Goal: Information Seeking & Learning: Learn about a topic

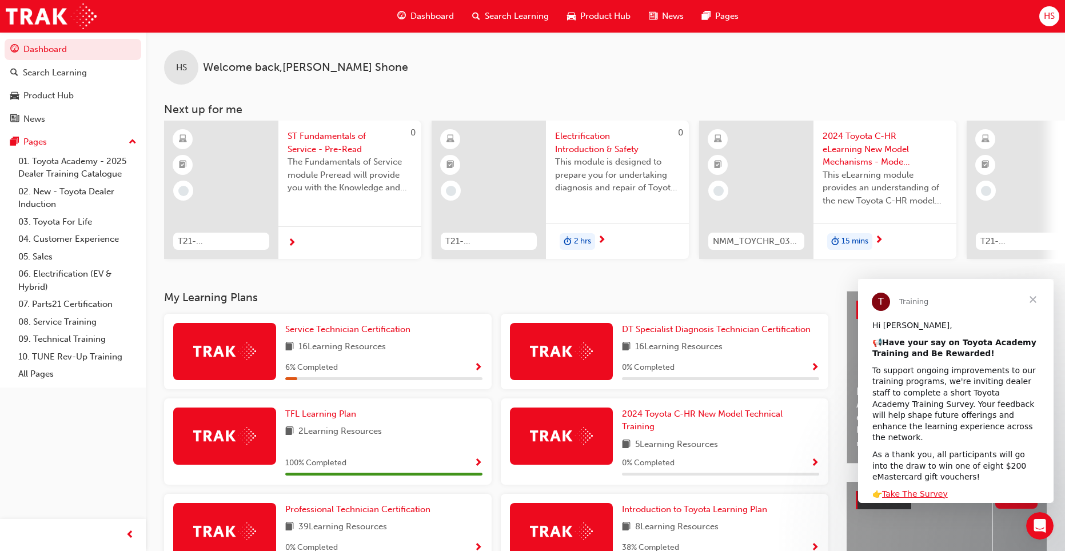
click at [1032, 301] on span "Close" at bounding box center [1032, 299] width 41 height 41
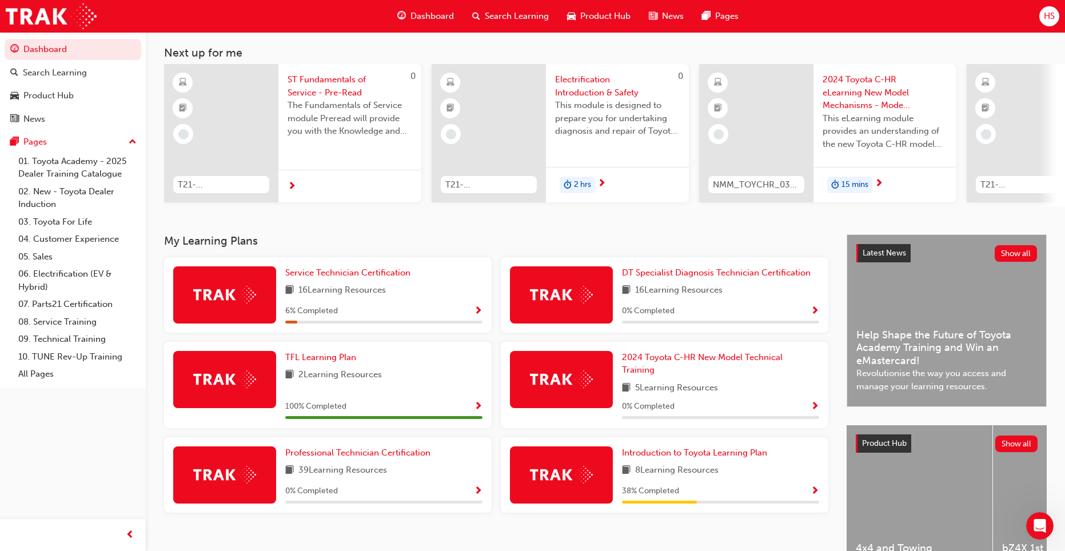
scroll to position [57, 0]
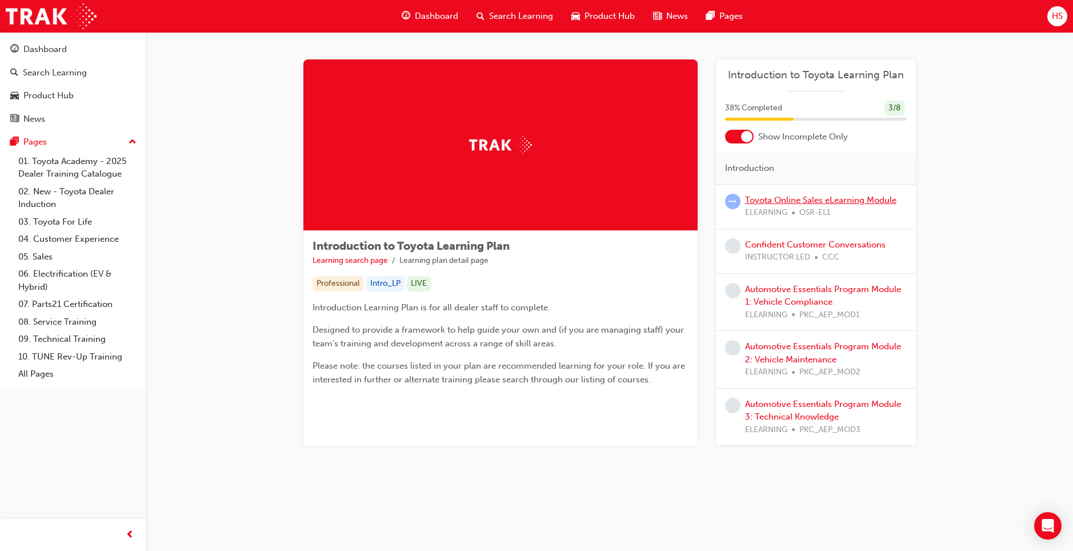
click at [850, 200] on link "Toyota Online Sales eLearning Module" at bounding box center [820, 200] width 151 height 10
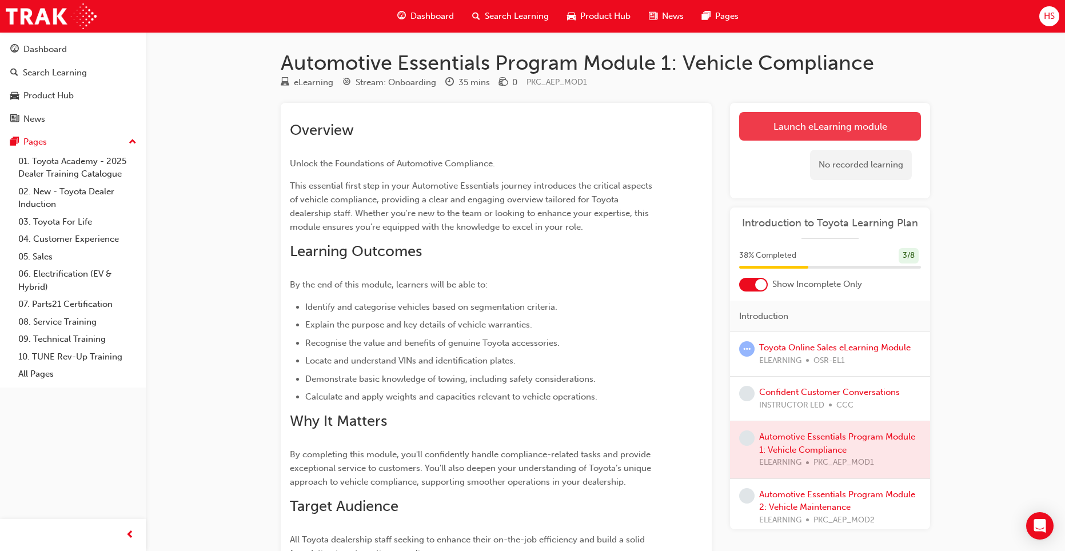
click at [789, 126] on link "Launch eLearning module" at bounding box center [830, 126] width 182 height 29
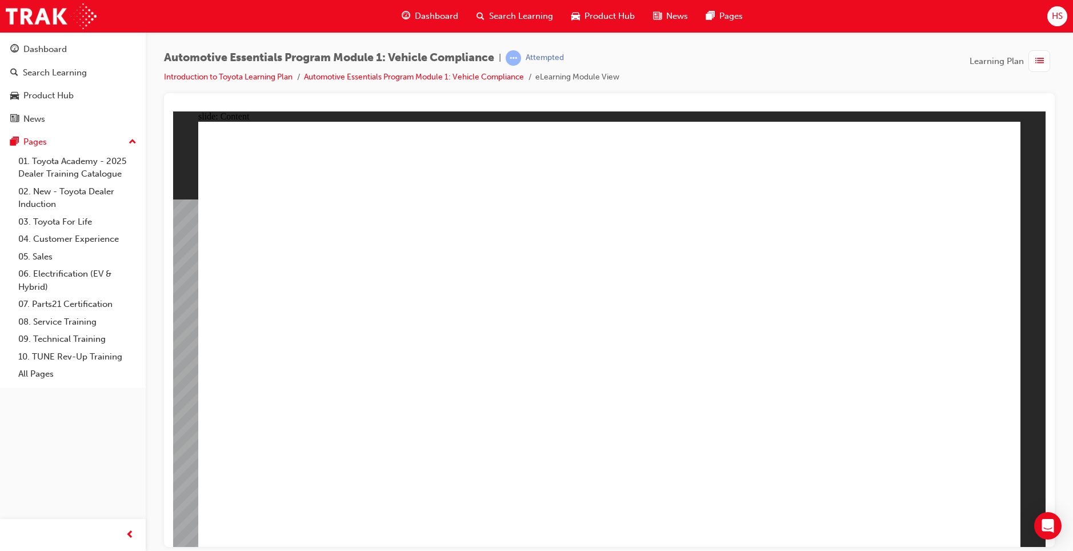
drag, startPoint x: 381, startPoint y: 281, endPoint x: 565, endPoint y: 283, distance: 184.0
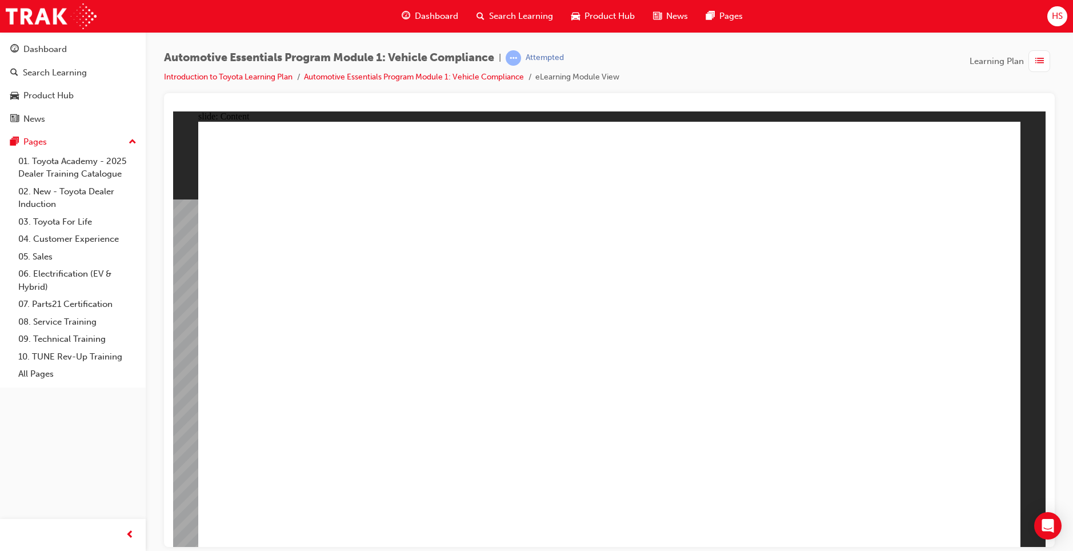
drag, startPoint x: 637, startPoint y: 499, endPoint x: 632, endPoint y: 502, distance: 6.7
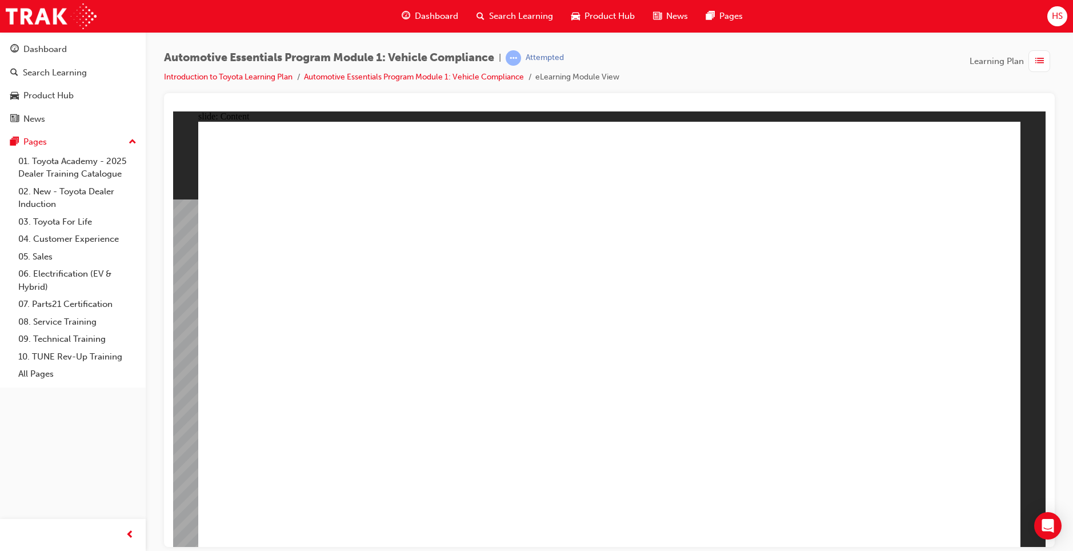
drag, startPoint x: 748, startPoint y: 411, endPoint x: 645, endPoint y: 388, distance: 106.1
drag, startPoint x: 431, startPoint y: 373, endPoint x: 412, endPoint y: 379, distance: 19.9
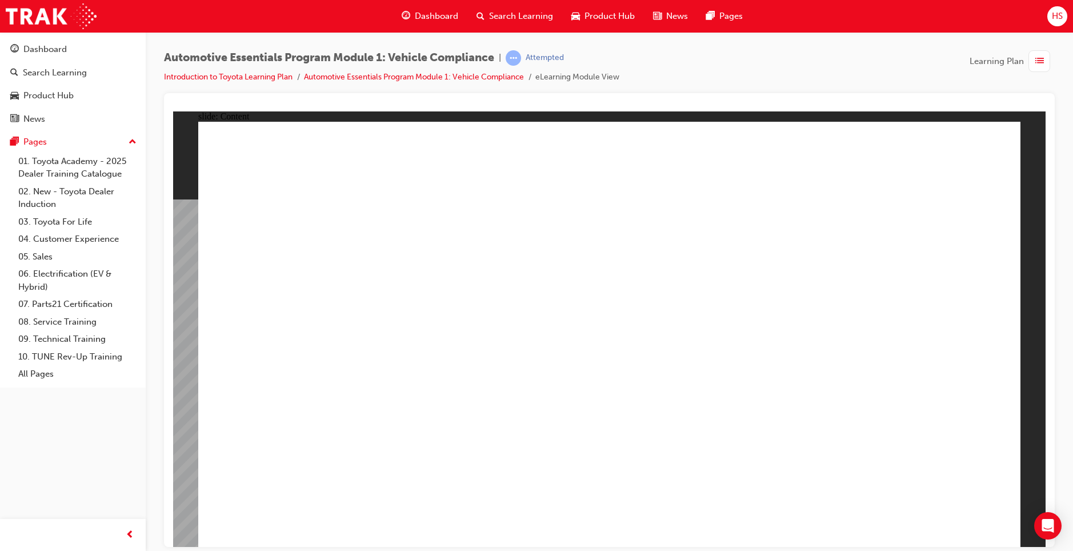
drag, startPoint x: 825, startPoint y: 414, endPoint x: 814, endPoint y: 405, distance: 15.0
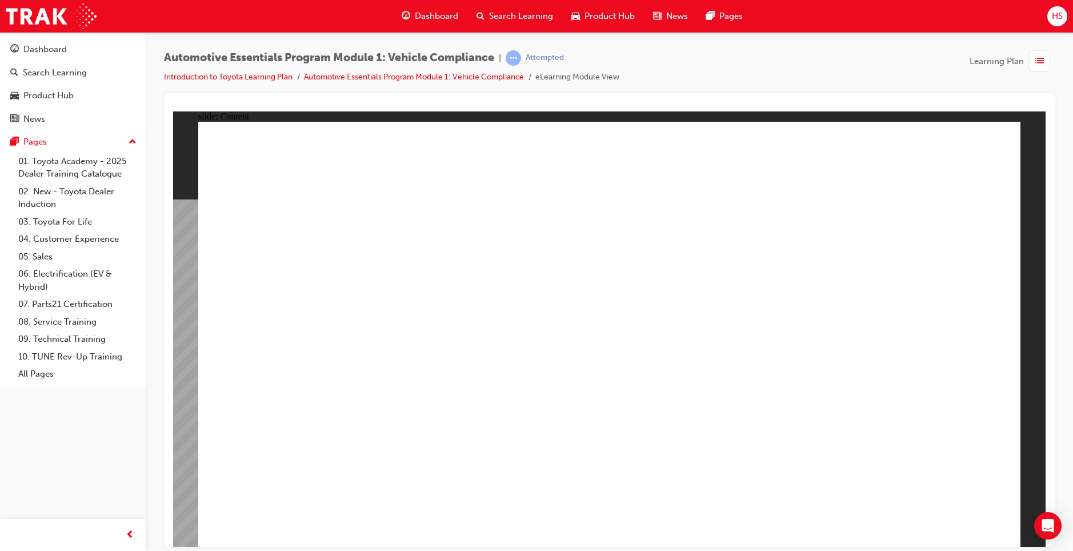
drag, startPoint x: 993, startPoint y: 525, endPoint x: 967, endPoint y: 518, distance: 26.6
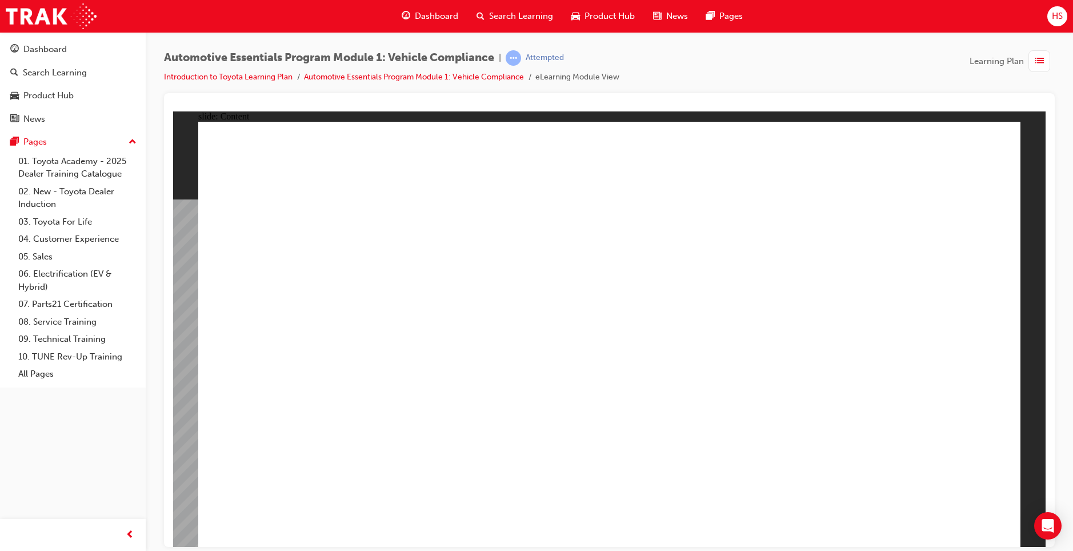
drag, startPoint x: 425, startPoint y: 281, endPoint x: 475, endPoint y: 294, distance: 51.6
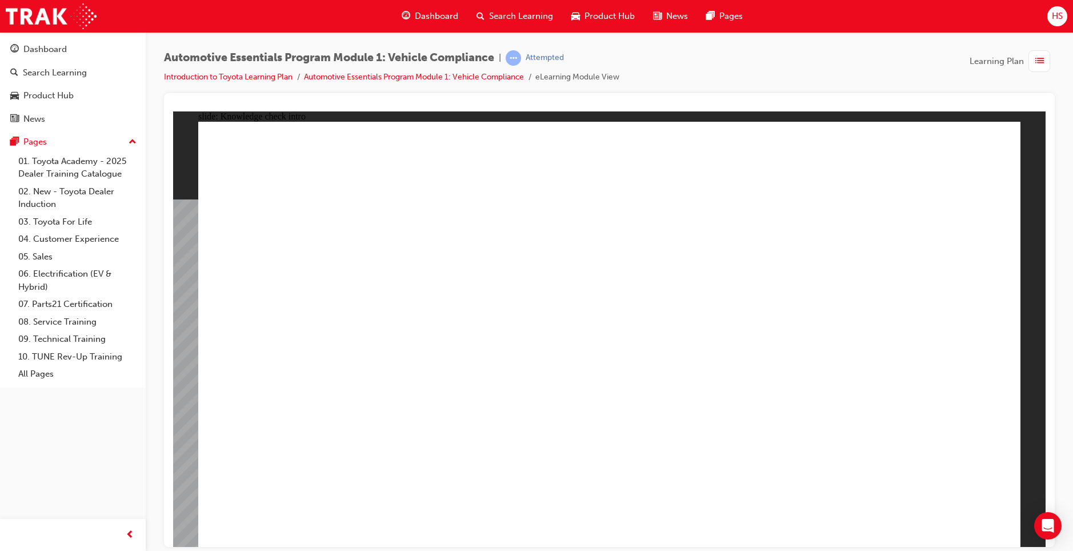
radio input "true"
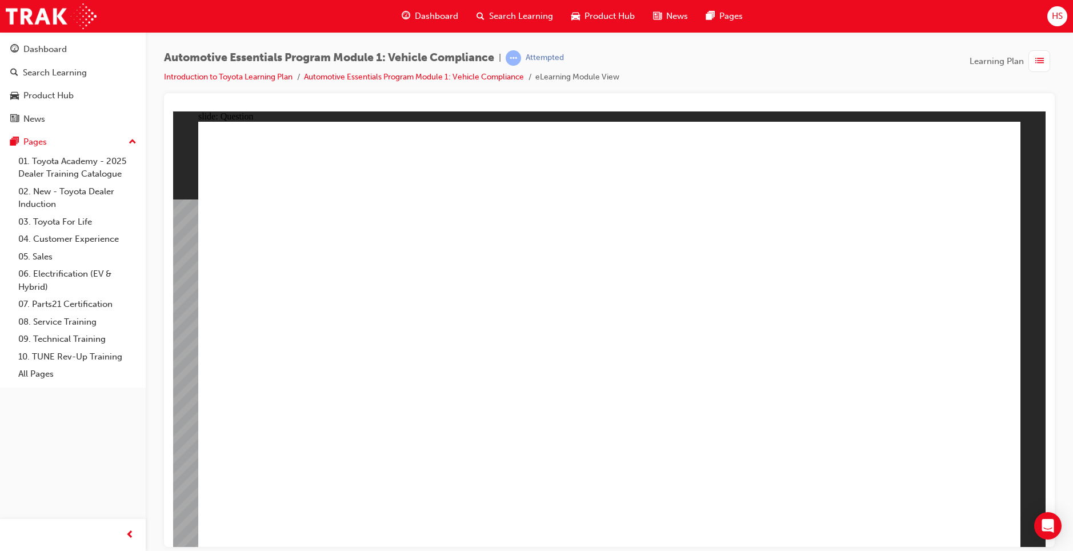
radio input "true"
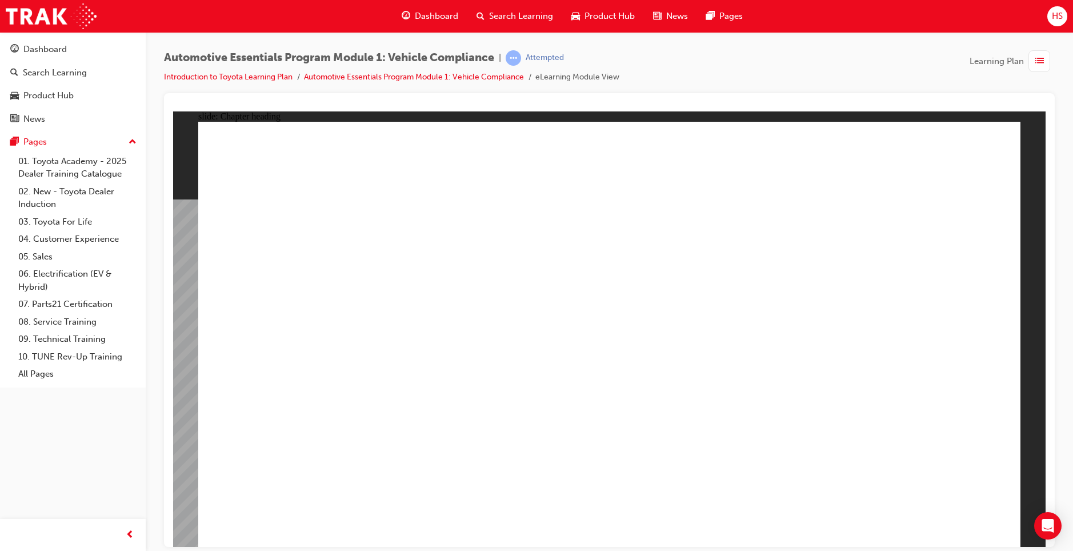
drag, startPoint x: 258, startPoint y: 190, endPoint x: 457, endPoint y: 203, distance: 199.3
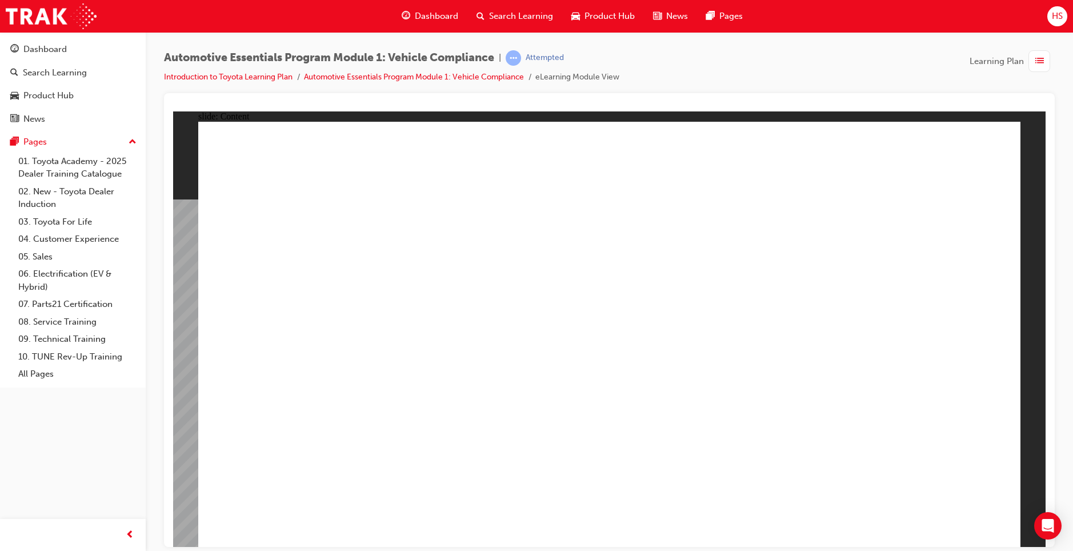
drag, startPoint x: 778, startPoint y: 222, endPoint x: 786, endPoint y: 217, distance: 9.5
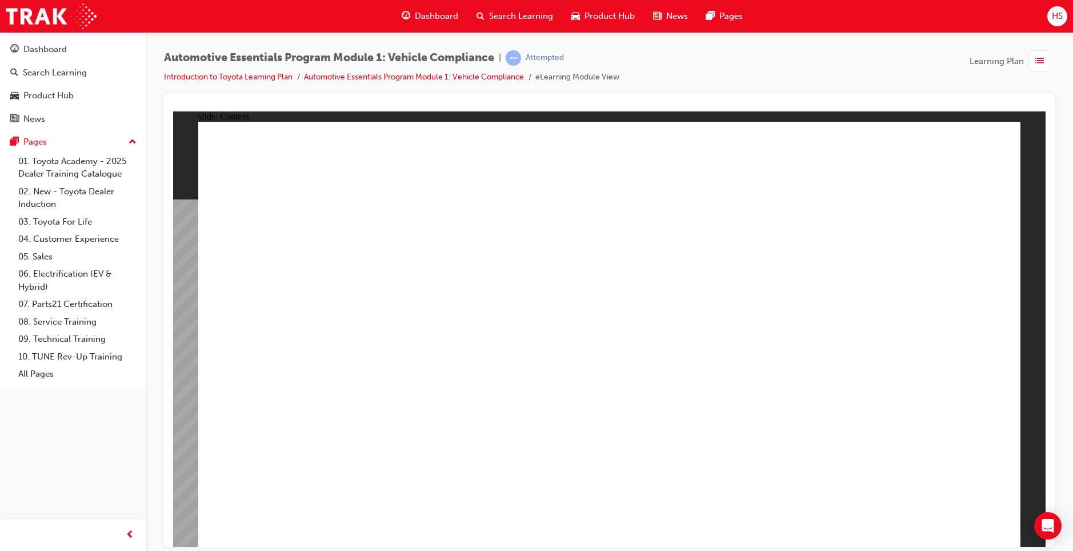
radio input "true"
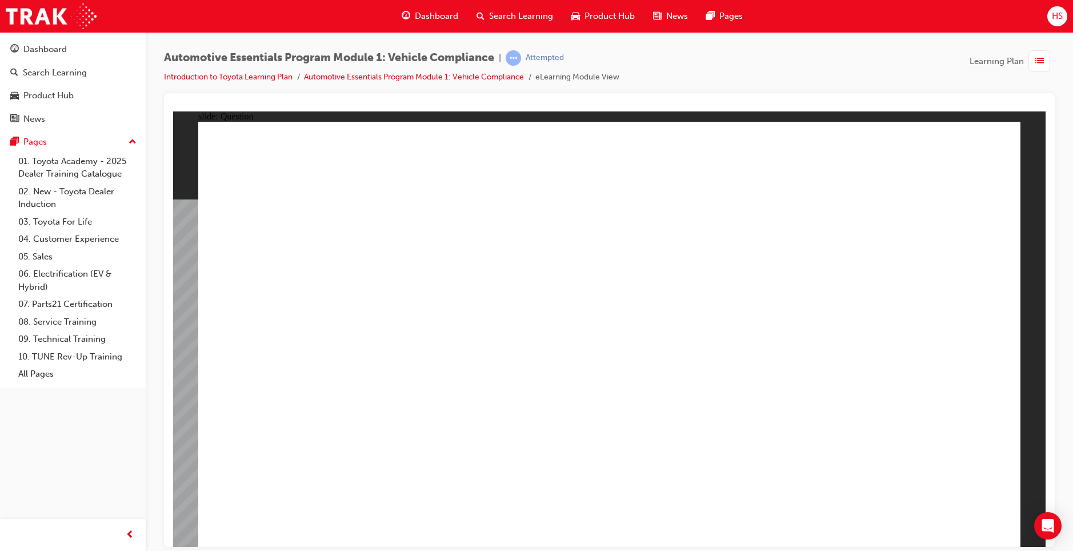
radio input "true"
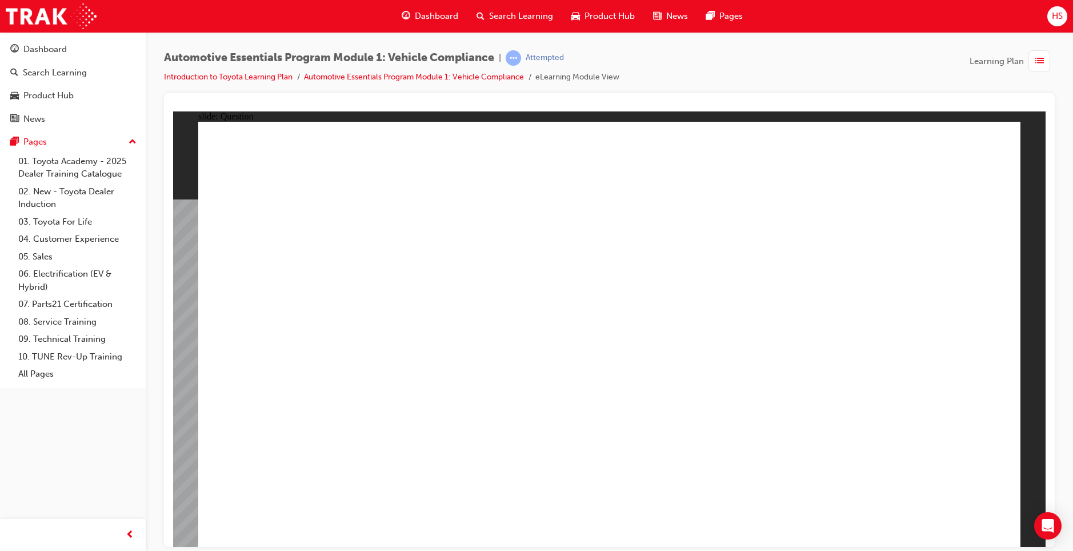
radio input "true"
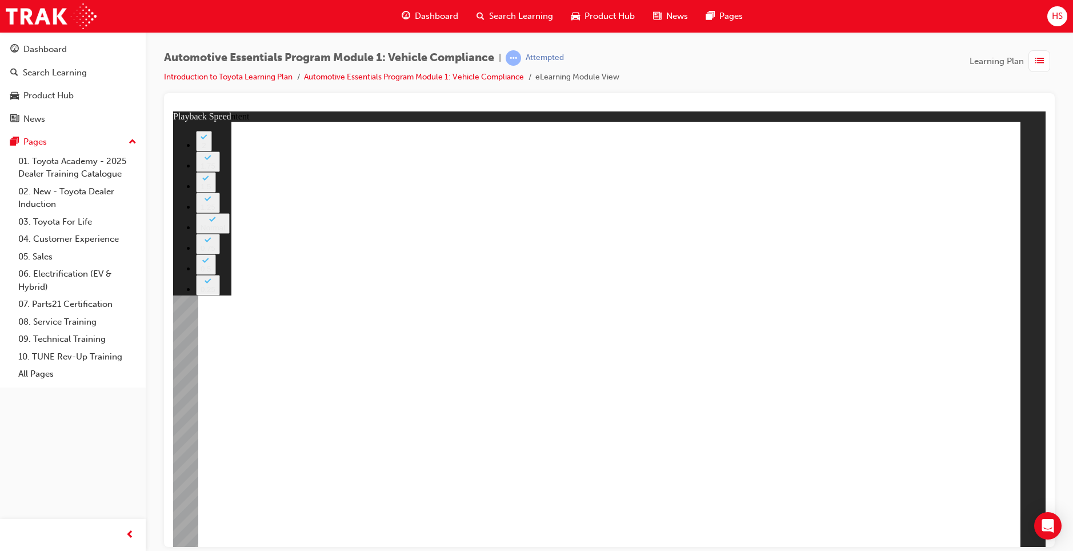
type input "25"
type input "8"
type input "25"
type input "8"
type input "25"
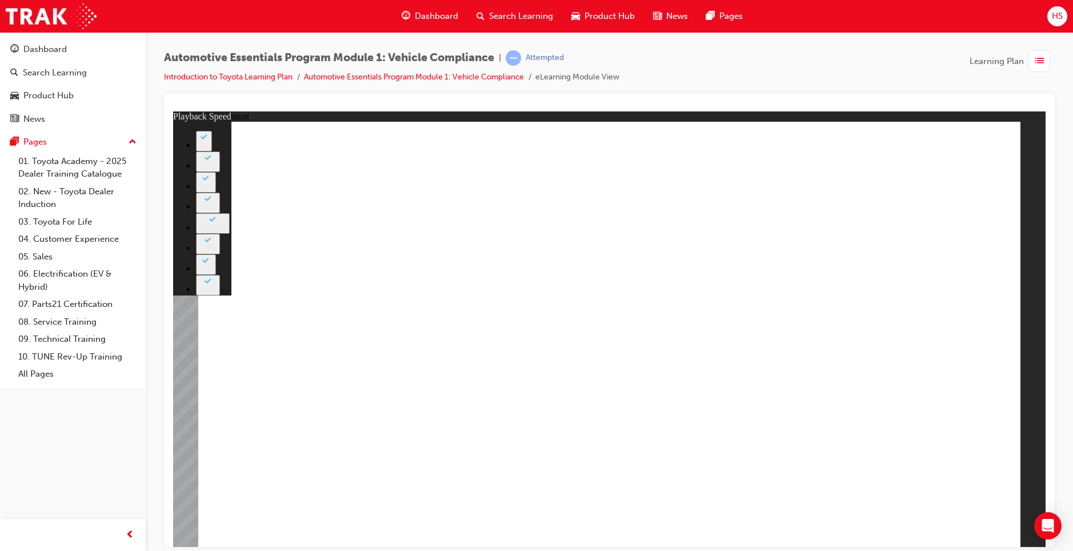
type input "8"
type input "25"
type input "8"
type input "25"
type input "8"
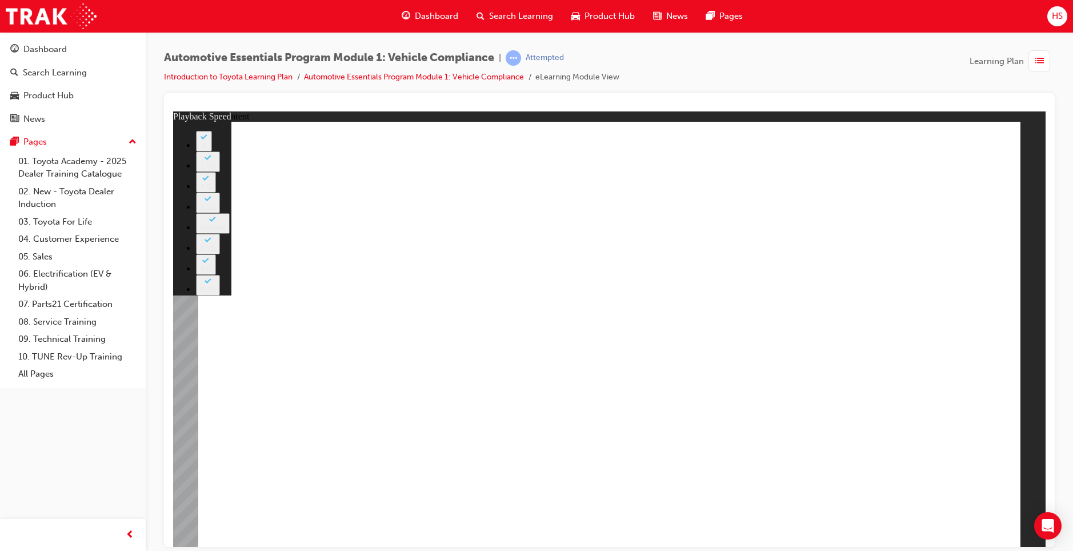
type input "25"
type input "8"
type input "25"
type input "8"
type input "25"
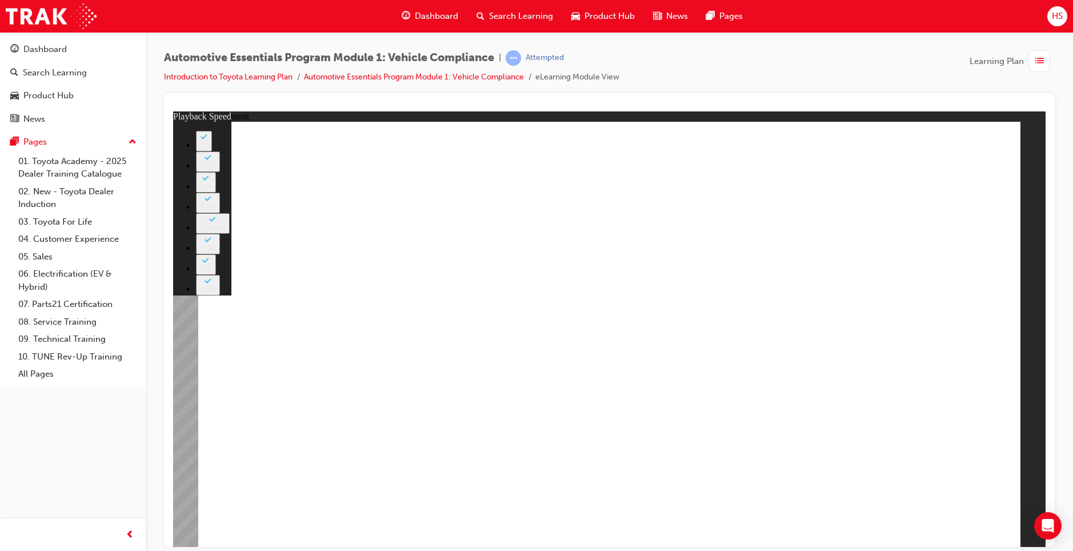
type input "9"
type input "25"
type input "9"
type input "25"
type input "9"
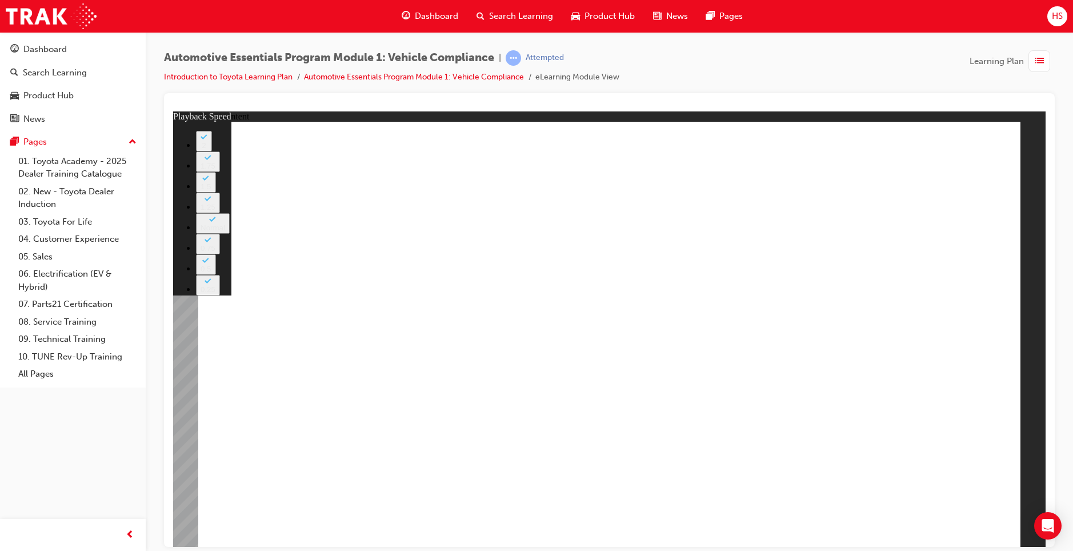
type input "25"
type input "9"
type input "25"
type input "9"
type input "25"
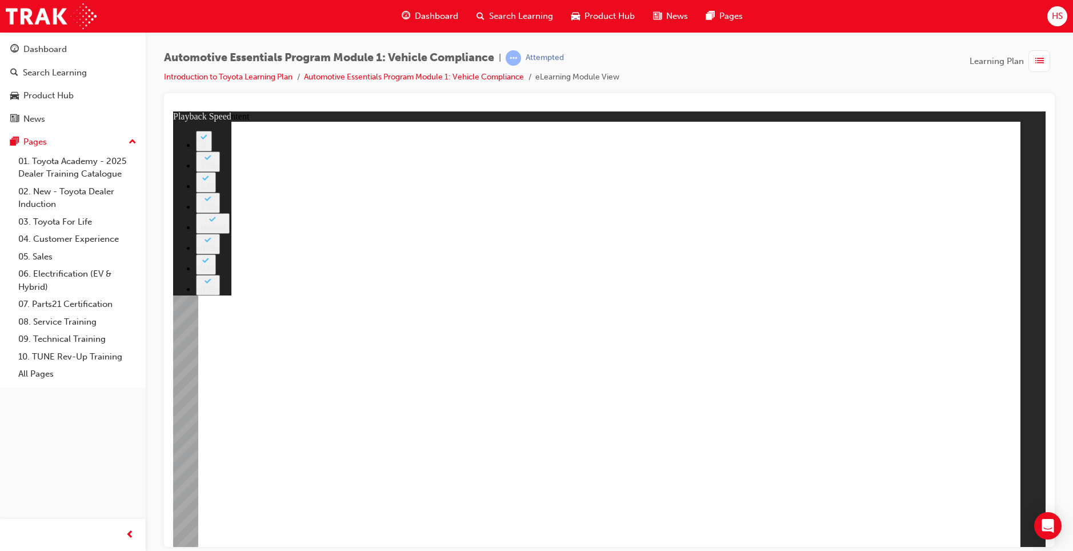
type input "9"
type input "25"
type input "10"
type input "25"
type input "10"
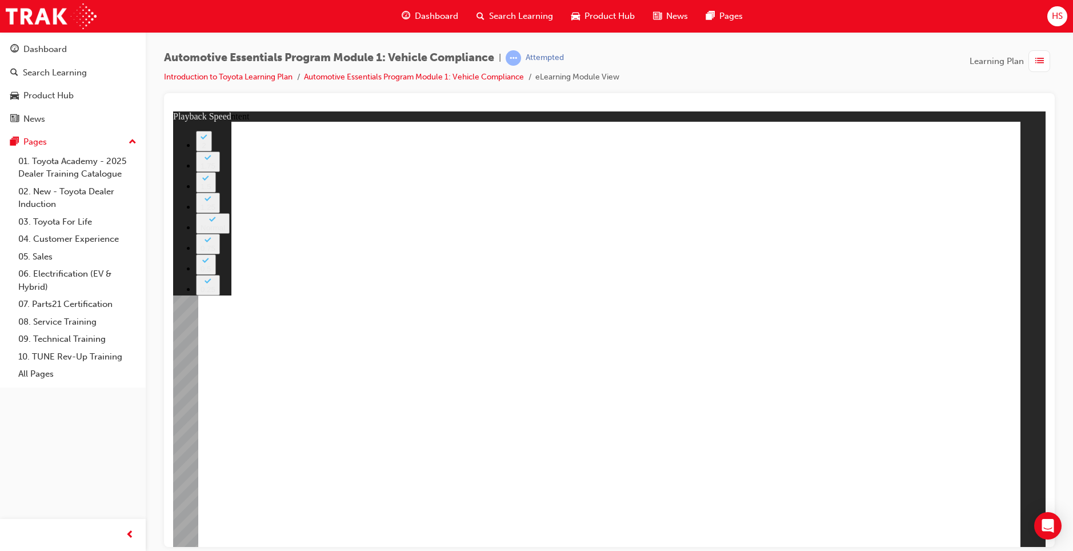
drag, startPoint x: 884, startPoint y: 368, endPoint x: 886, endPoint y: 344, distance: 24.1
drag, startPoint x: 839, startPoint y: 398, endPoint x: 557, endPoint y: 397, distance: 282.3
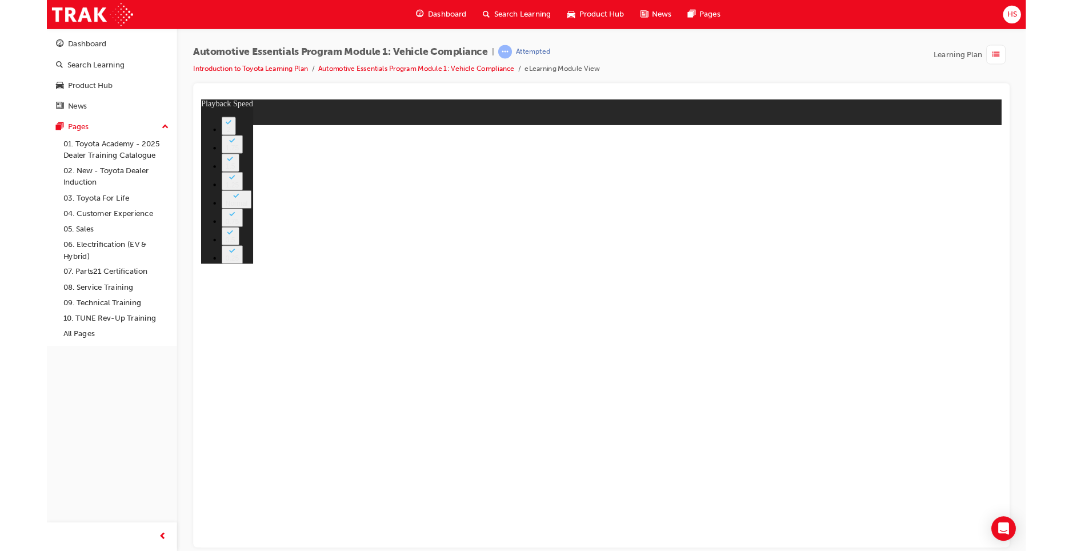
type input "43"
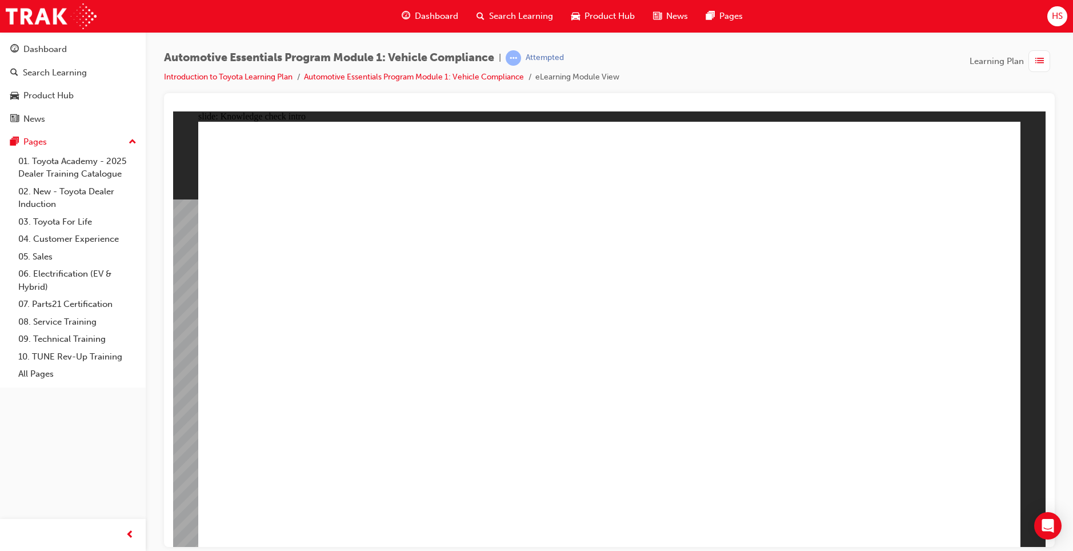
radio input "true"
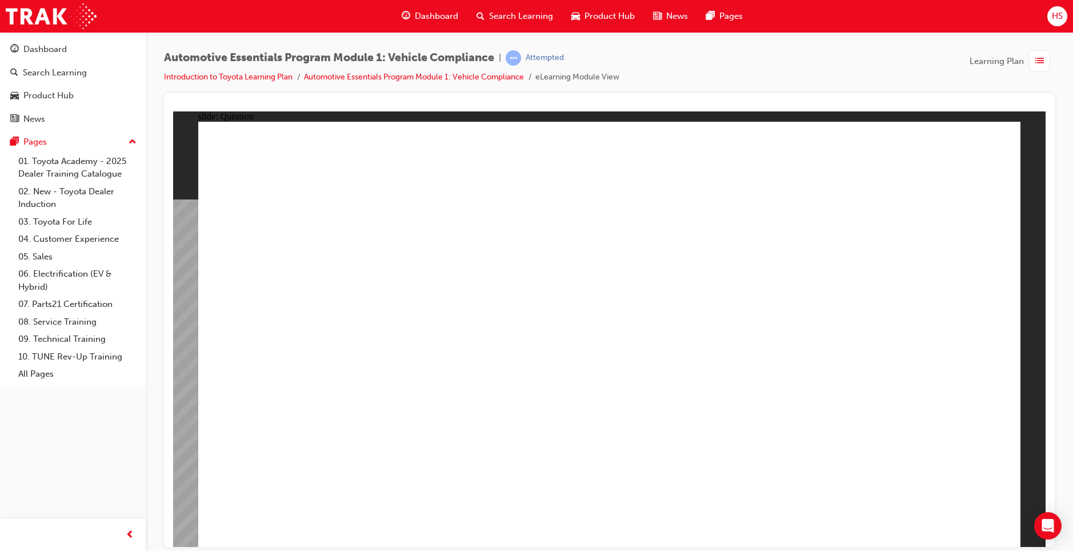
radio input "true"
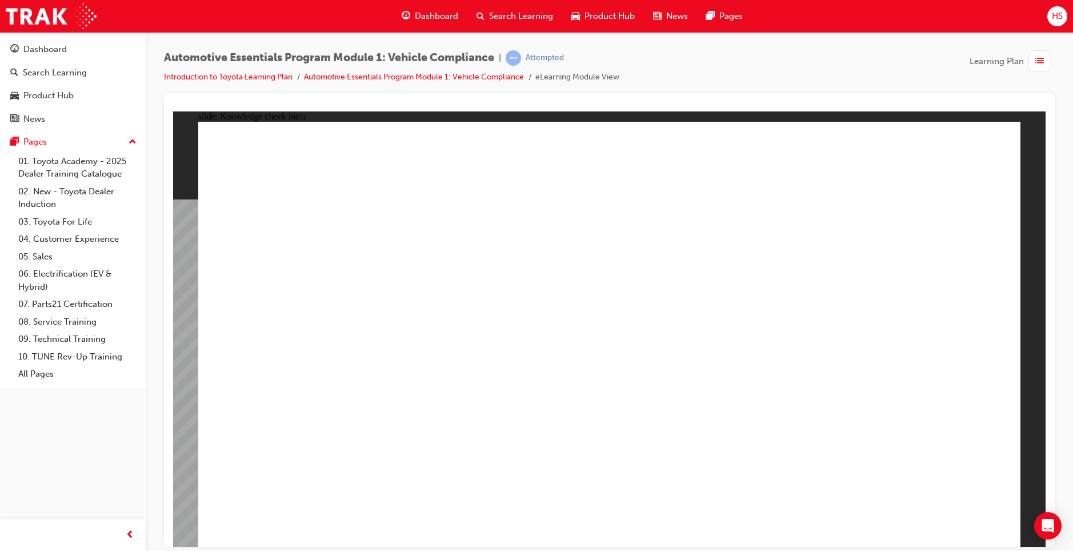
drag, startPoint x: 914, startPoint y: 526, endPoint x: 966, endPoint y: 513, distance: 53.1
radio input "true"
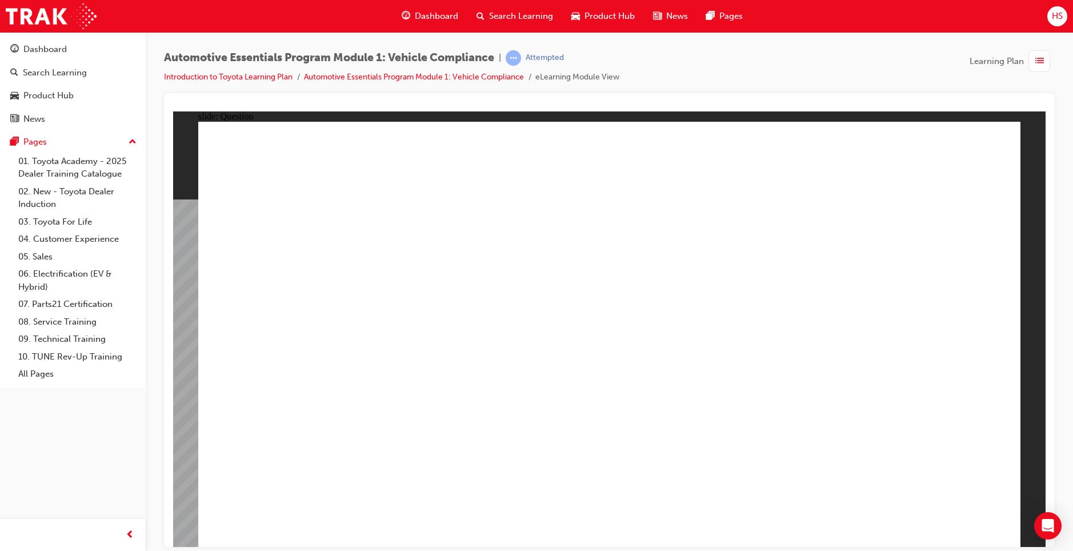
radio input "true"
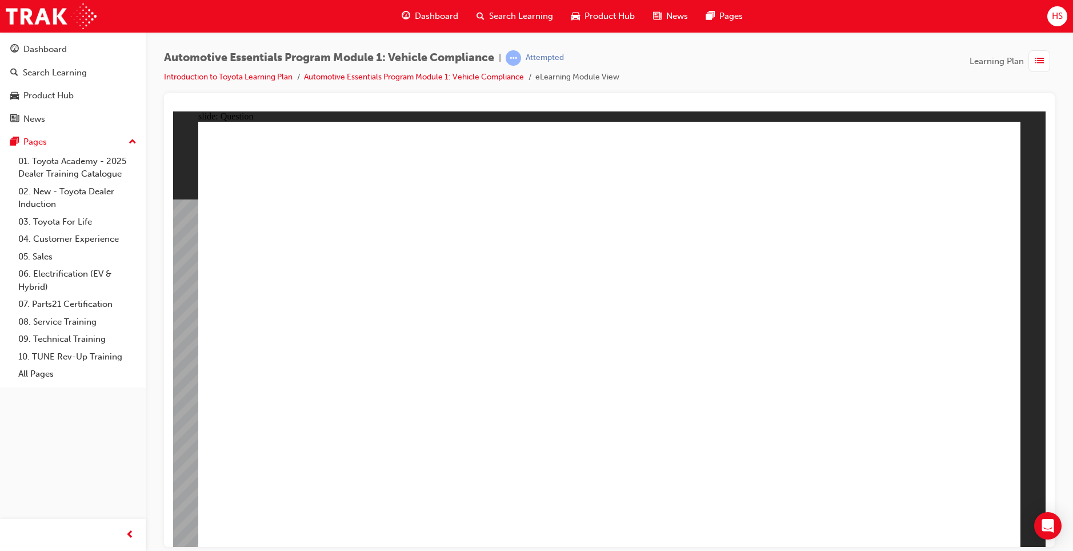
radio input "true"
drag, startPoint x: 920, startPoint y: 504, endPoint x: 927, endPoint y: 512, distance: 10.5
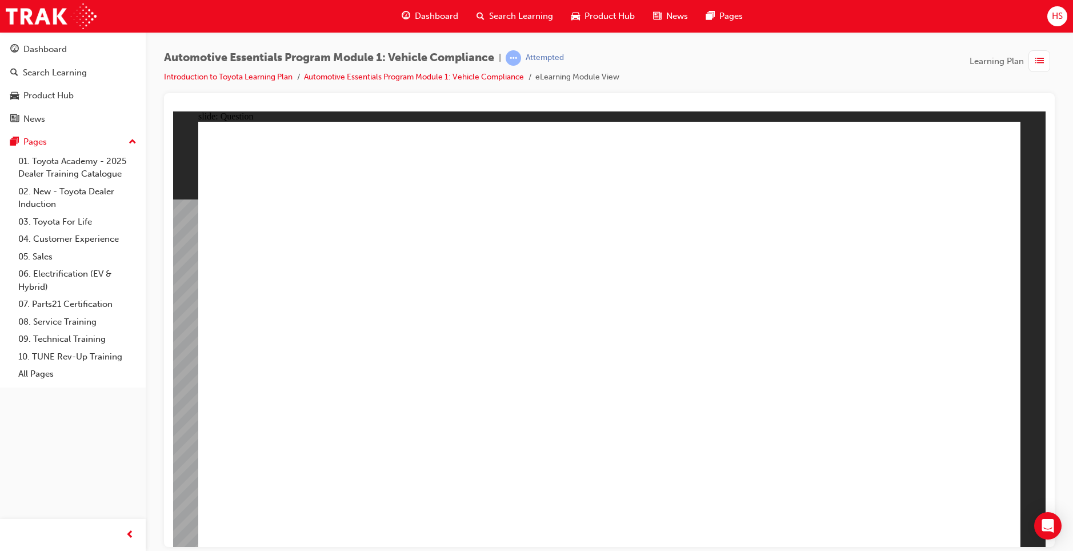
radio input "true"
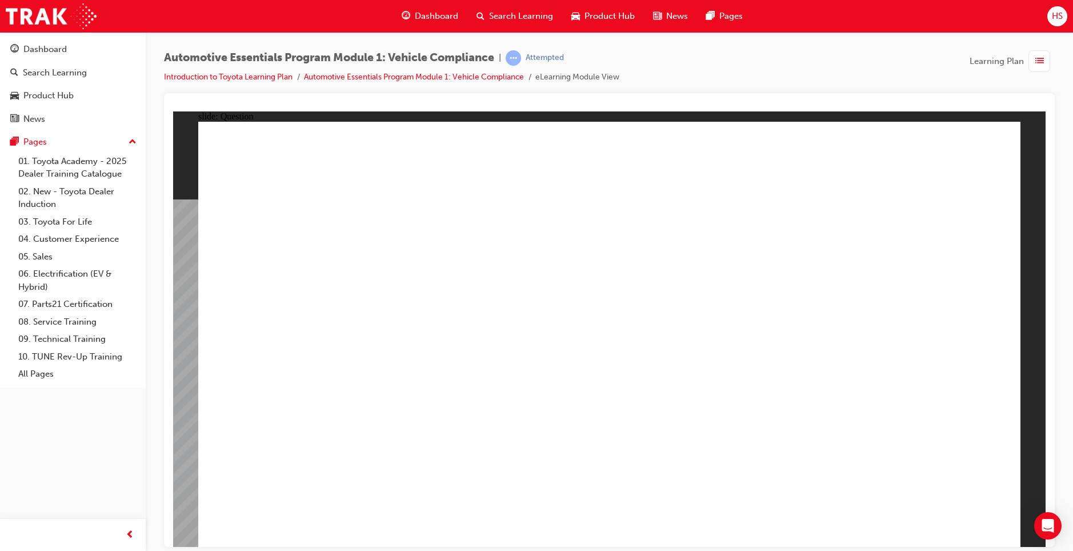
radio input "true"
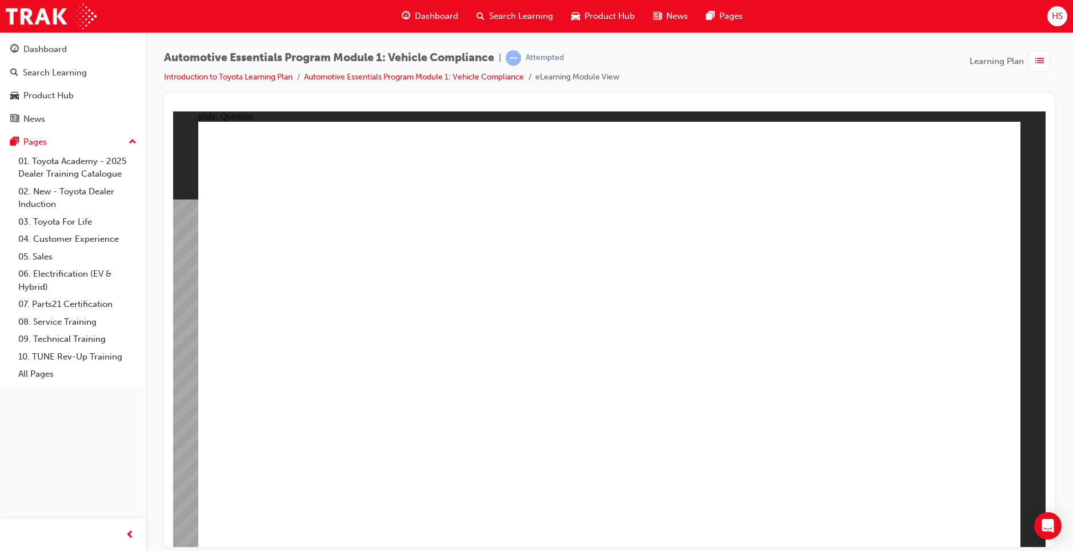
radio input "true"
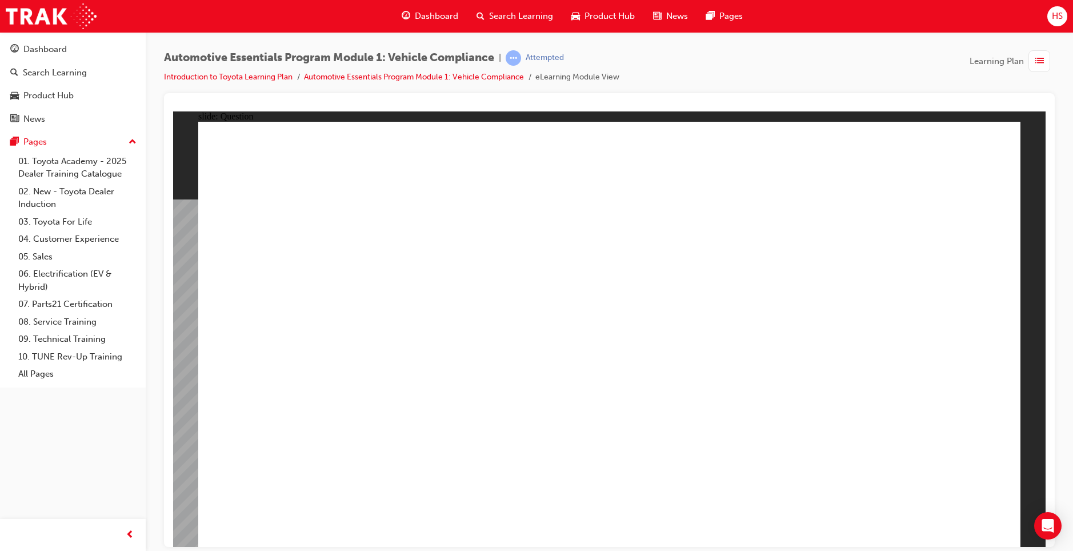
radio input "true"
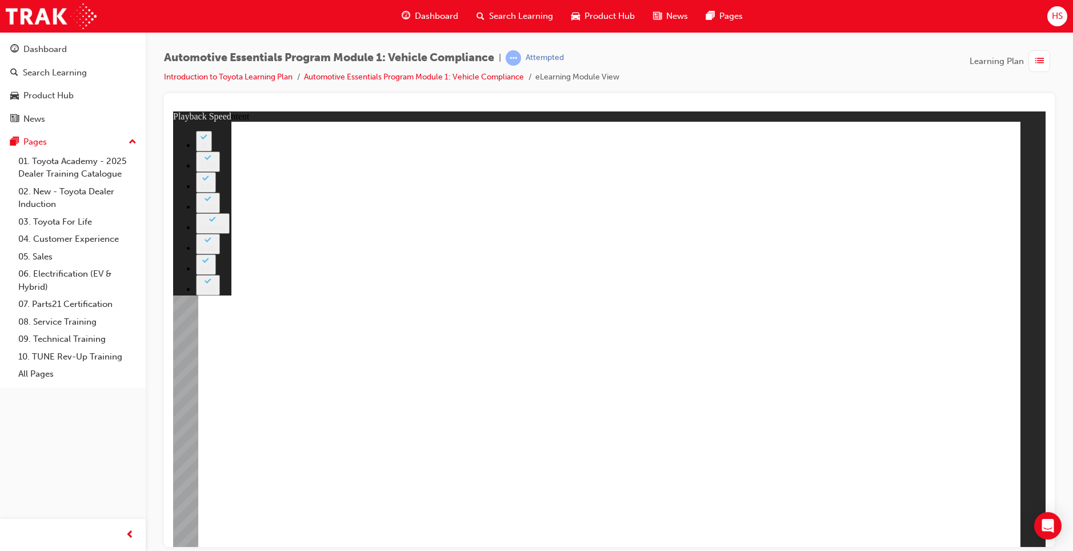
type input "35"
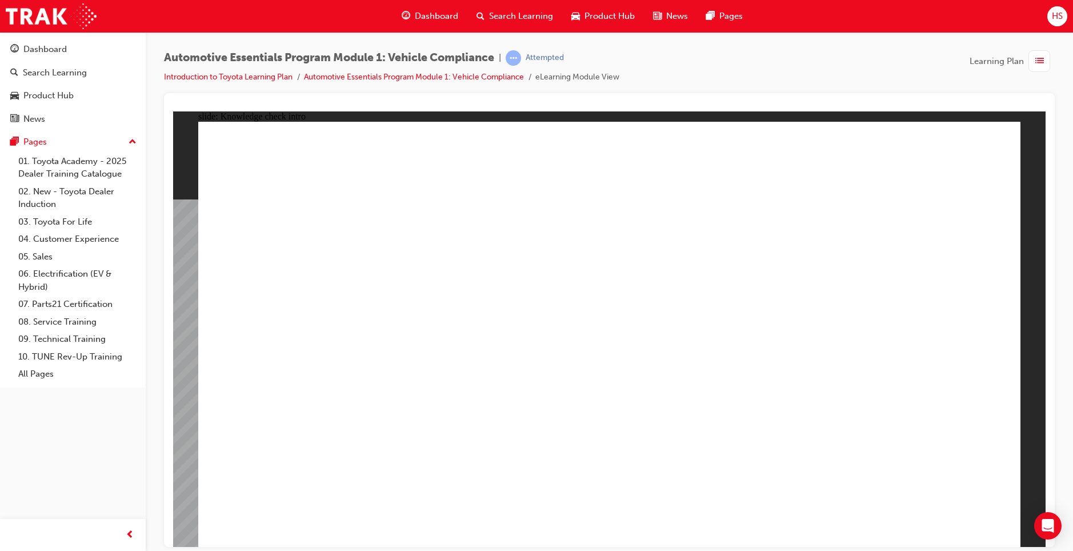
radio input "true"
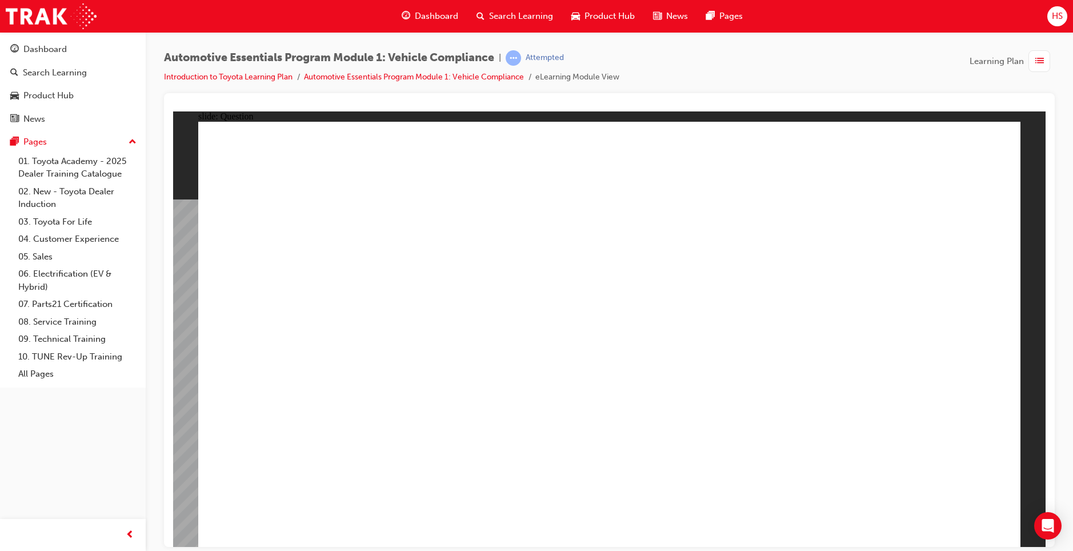
radio input "true"
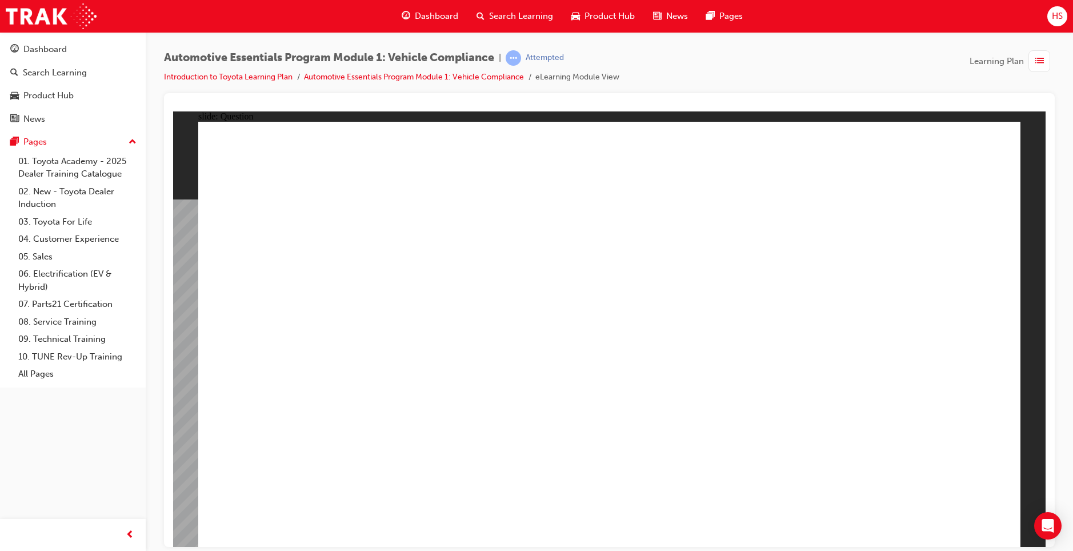
radio input "true"
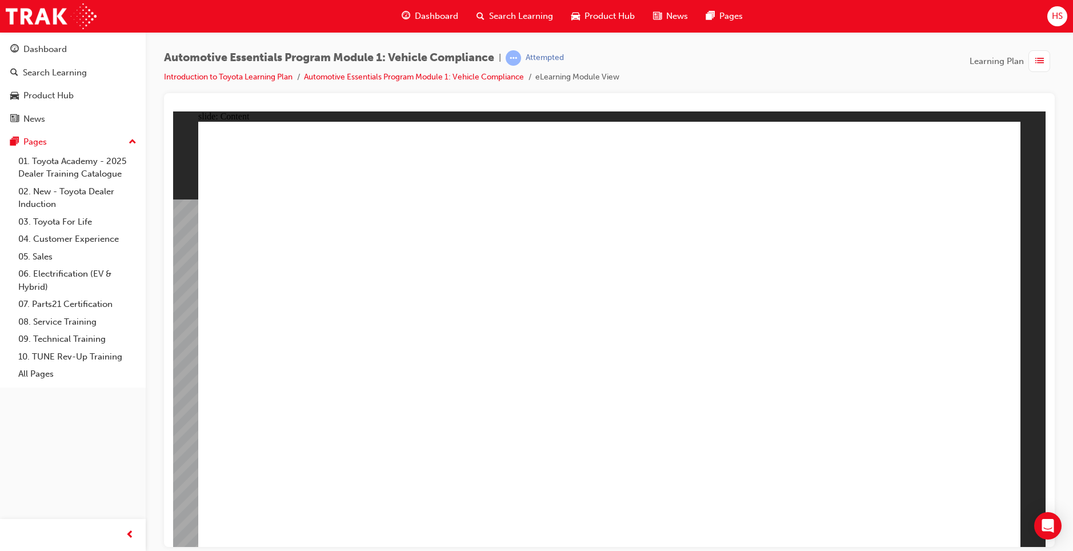
drag, startPoint x: 627, startPoint y: 347, endPoint x: 621, endPoint y: 344, distance: 6.4
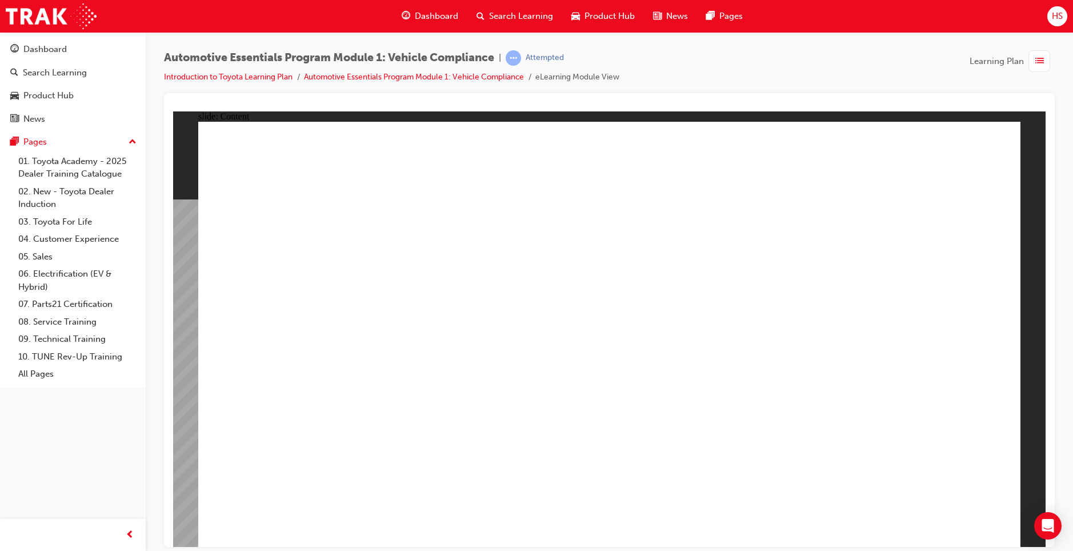
radio input "true"
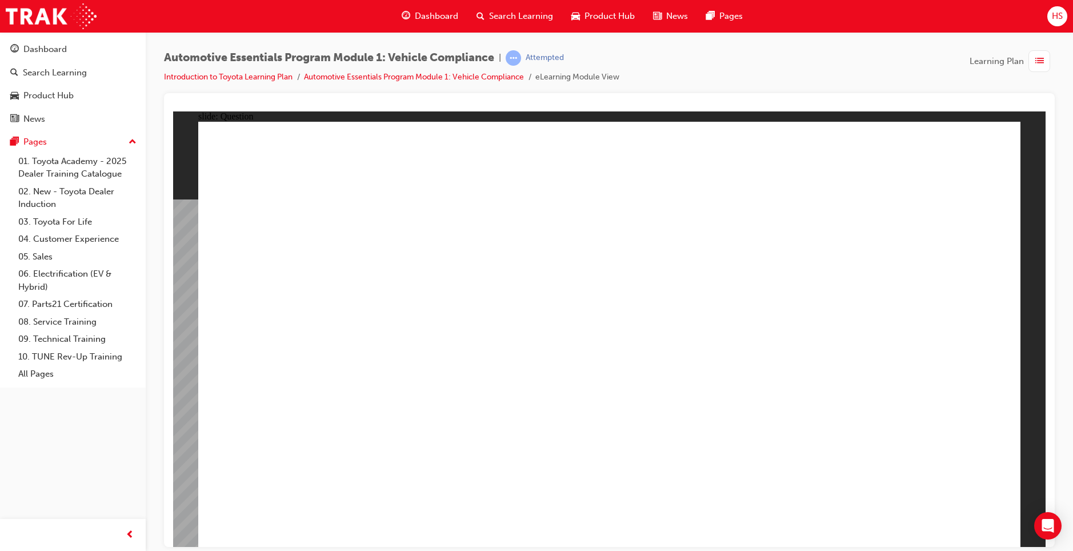
radio input "true"
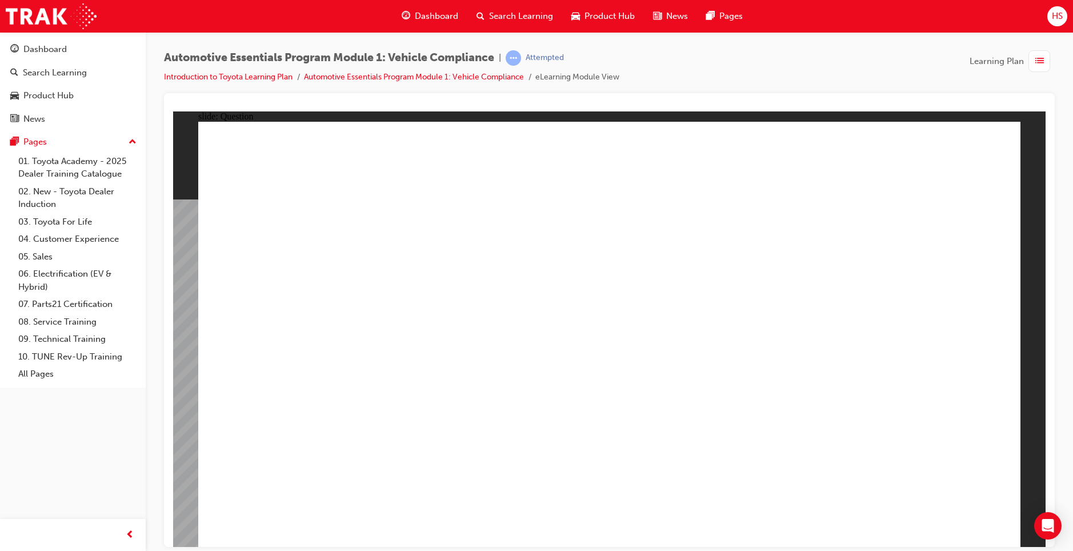
radio input "true"
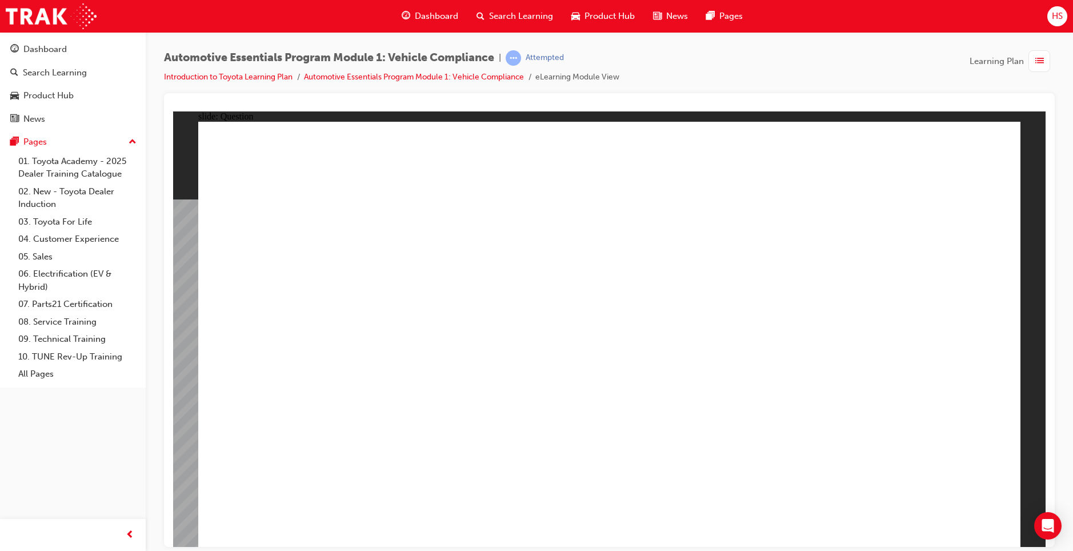
radio input "true"
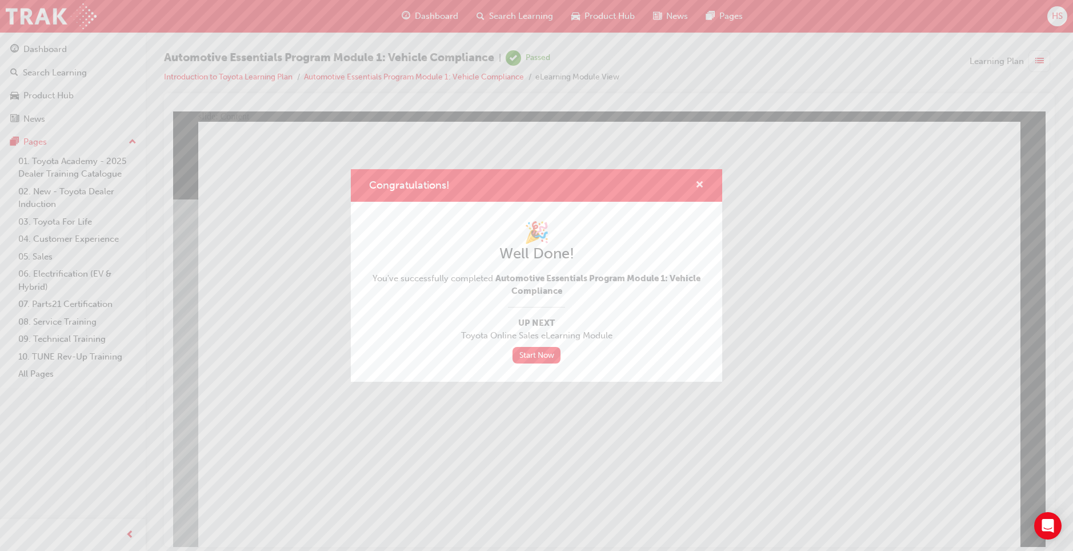
click at [701, 185] on span "cross-icon" at bounding box center [700, 186] width 9 height 10
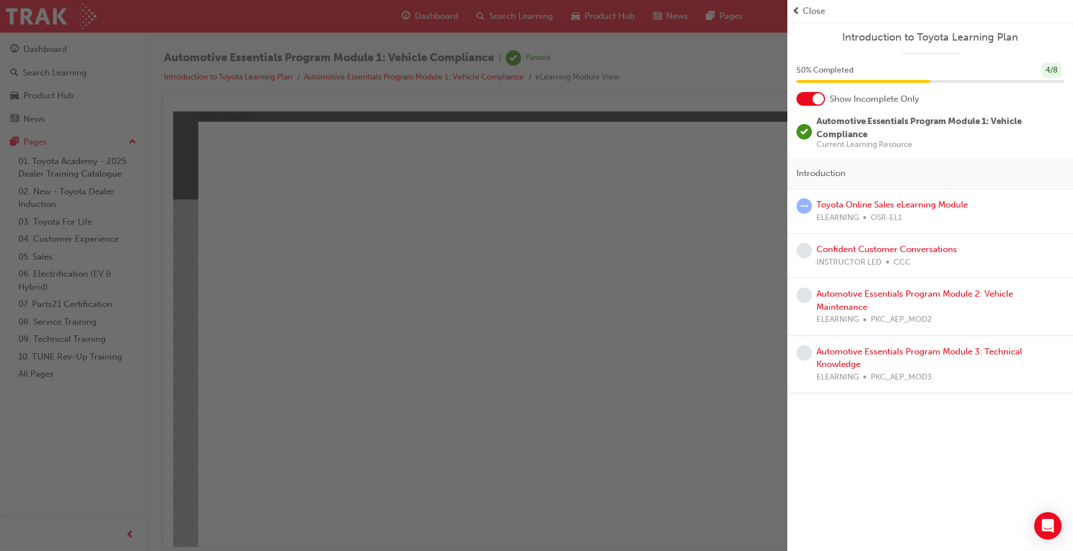
click at [608, 329] on div "button" at bounding box center [394, 275] width 788 height 551
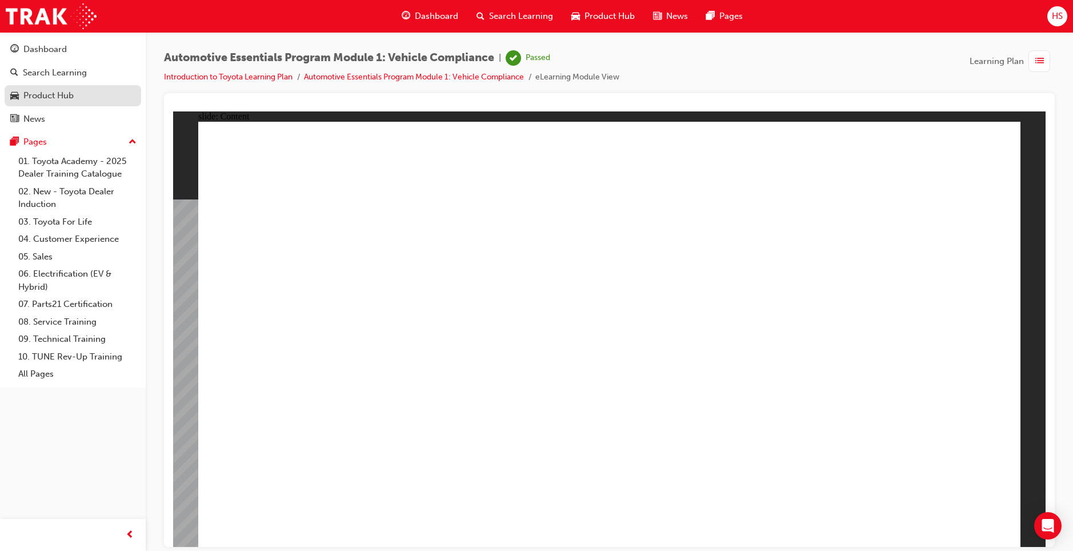
click at [70, 97] on div "Product Hub" at bounding box center [48, 95] width 50 height 13
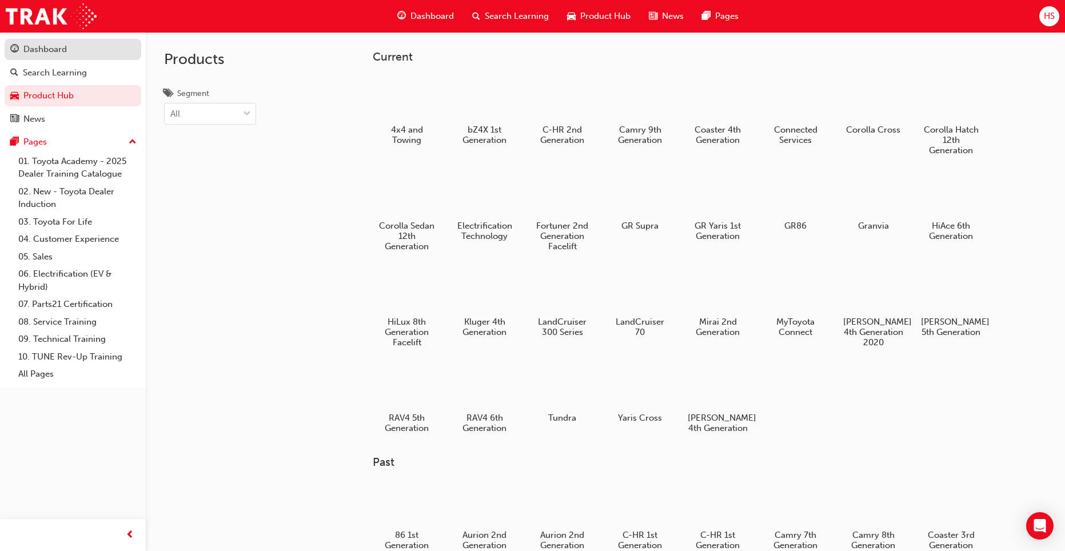
click at [82, 55] on div "Dashboard" at bounding box center [72, 49] width 125 height 14
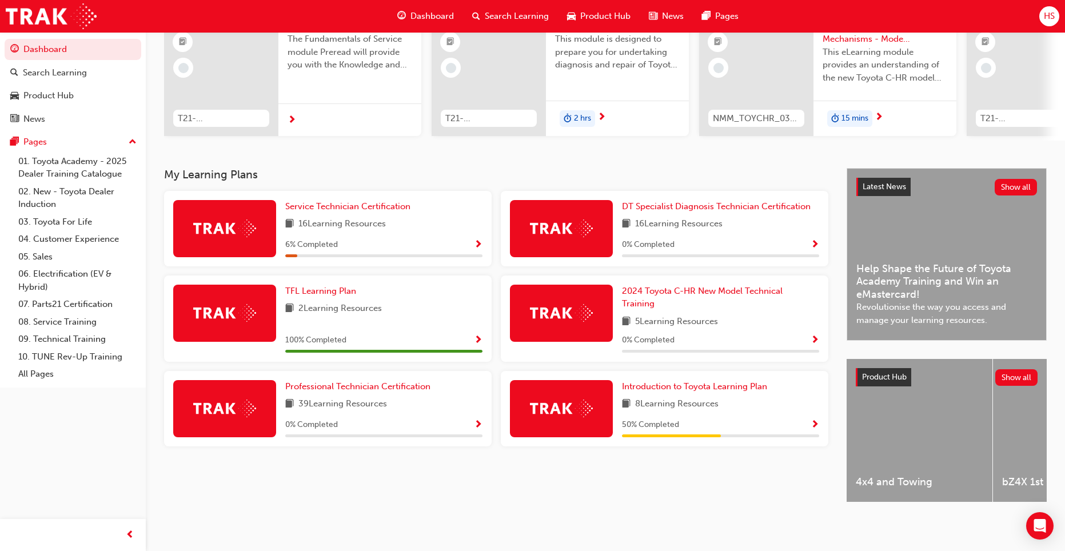
scroll to position [132, 0]
click at [229, 168] on h3 "My Learning Plans" at bounding box center [496, 174] width 664 height 13
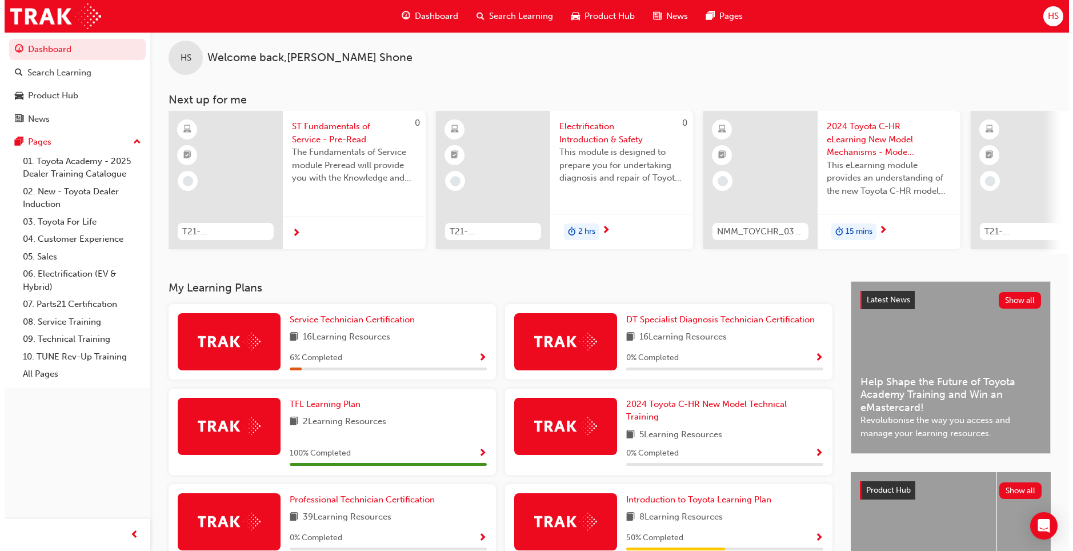
scroll to position [0, 0]
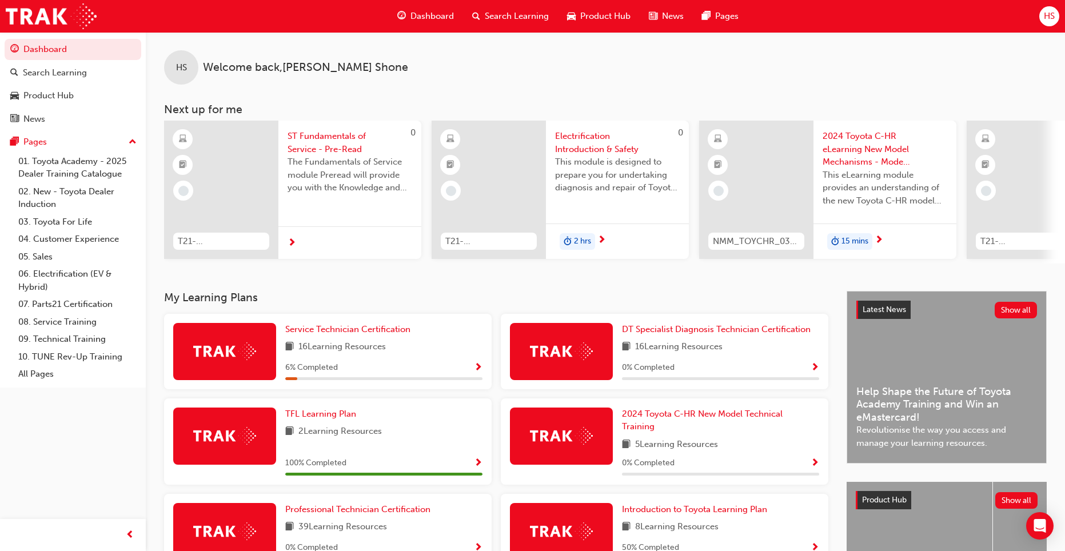
click at [332, 147] on span "ST Fundamentals of Service - Pre-Read" at bounding box center [349, 143] width 125 height 26
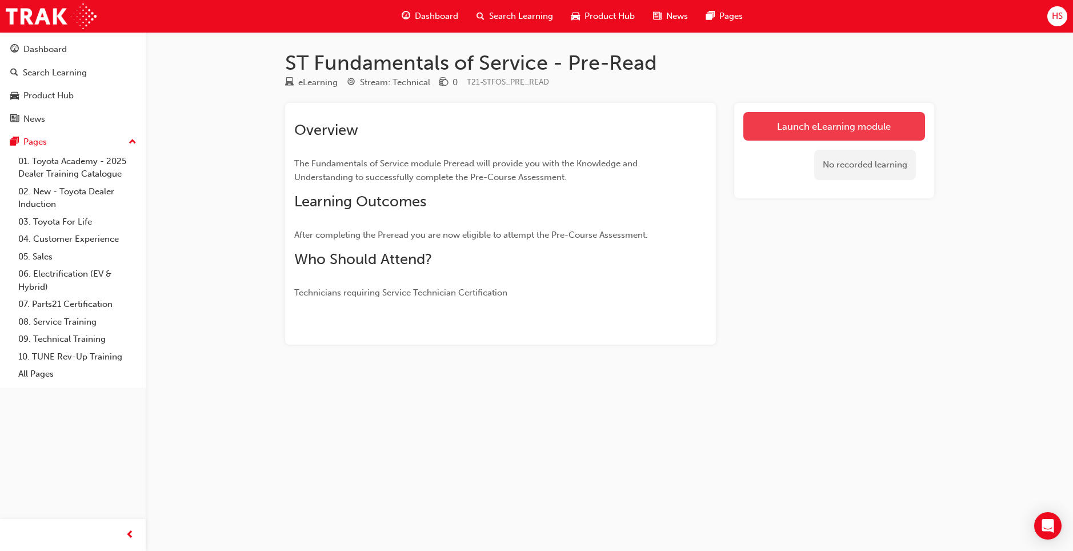
click at [792, 131] on link "Launch eLearning module" at bounding box center [835, 126] width 182 height 29
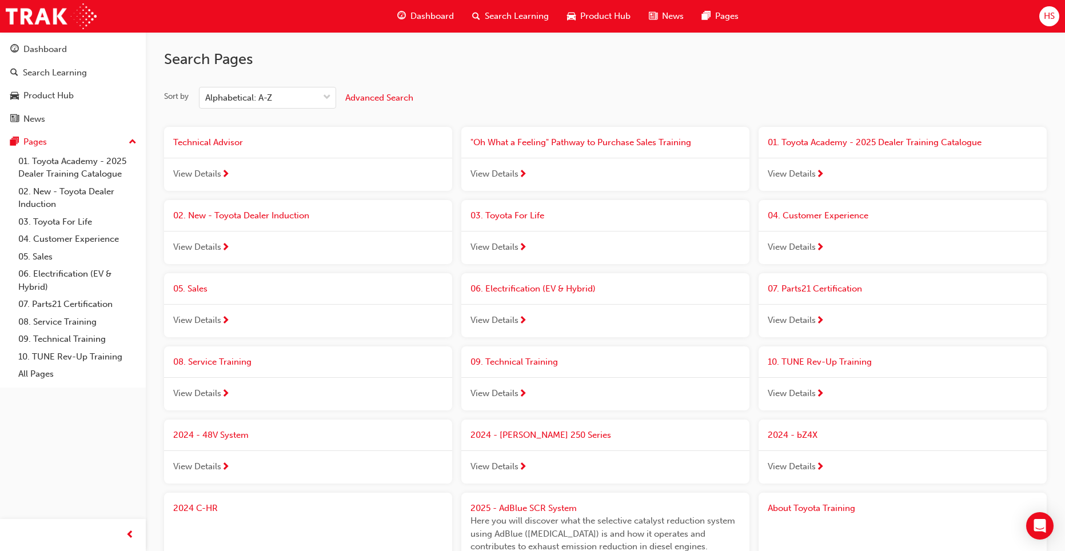
click at [521, 213] on span "03. Toyota For Life" at bounding box center [507, 215] width 74 height 10
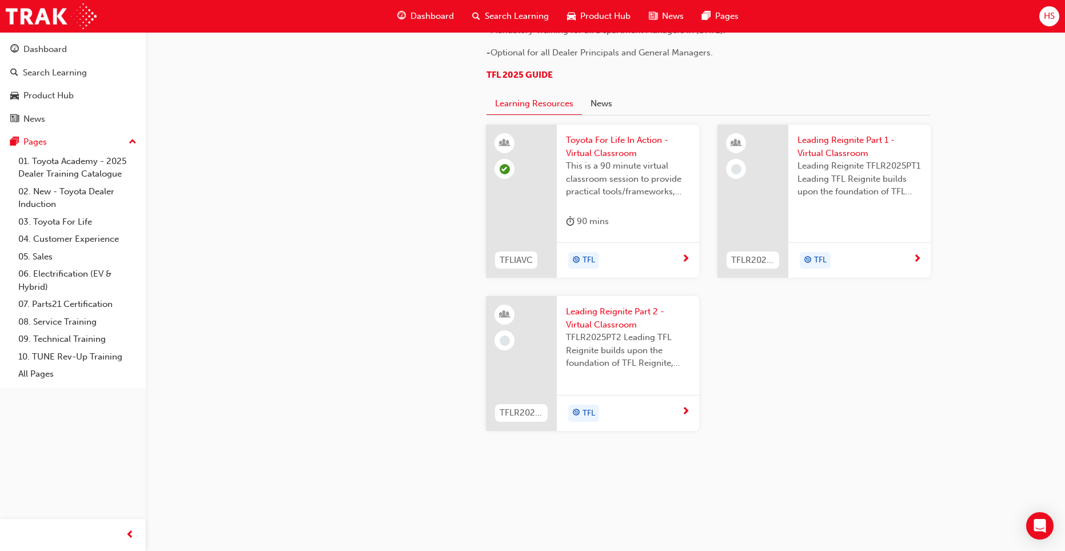
scroll to position [1086, 0]
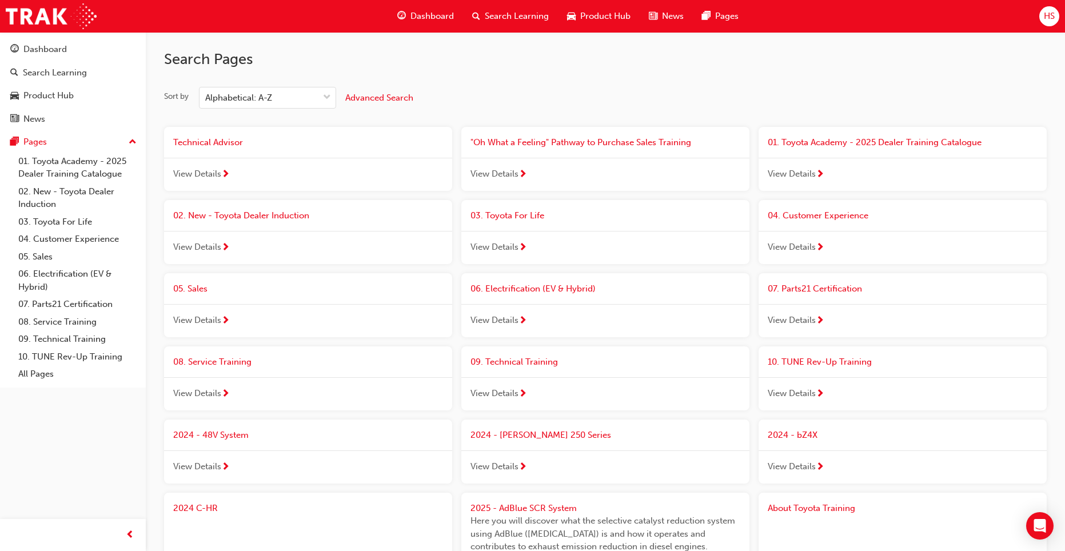
click at [820, 217] on span "04. Customer Experience" at bounding box center [818, 215] width 101 height 10
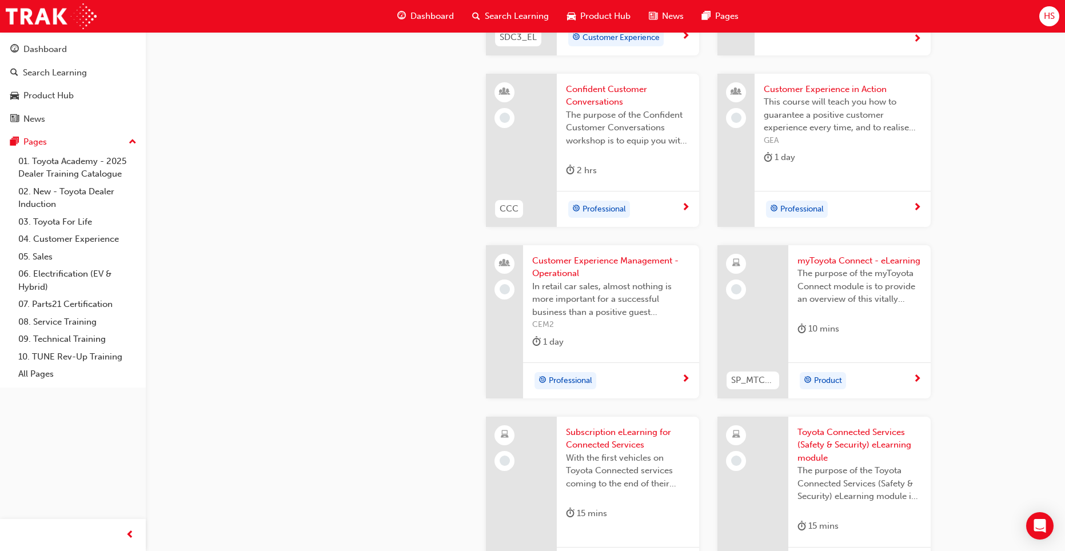
scroll to position [1481, 0]
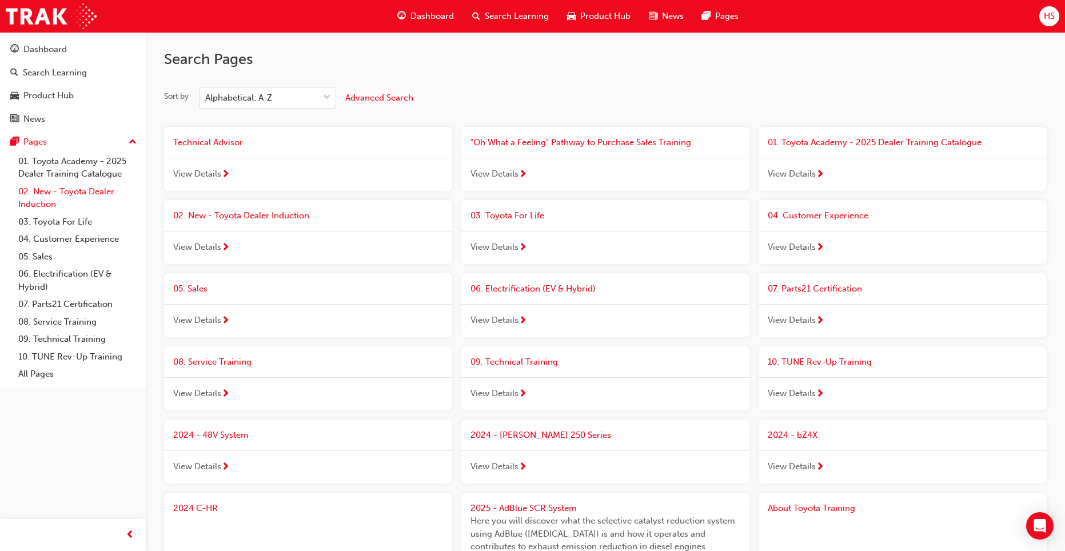
click at [102, 194] on link "02. New - Toyota Dealer Induction" at bounding box center [77, 198] width 127 height 30
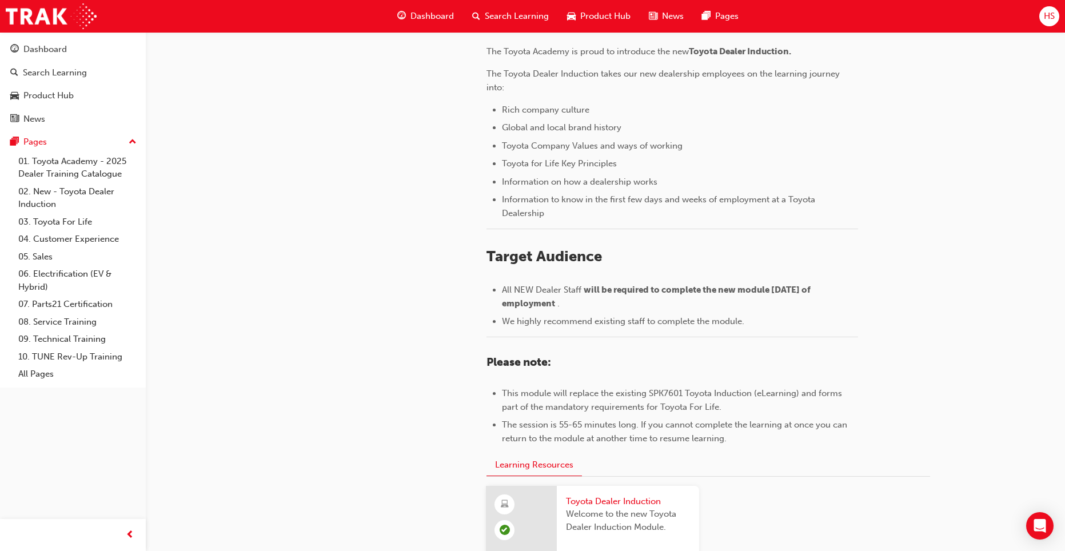
scroll to position [473, 0]
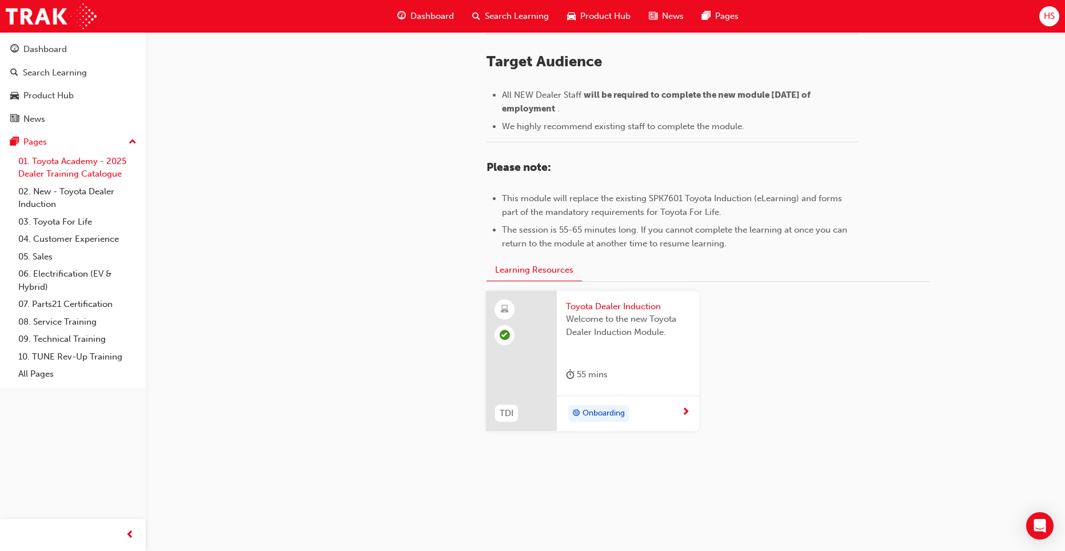
click at [88, 171] on link "01. Toyota Academy - 2025 Dealer Training Catalogue" at bounding box center [77, 168] width 127 height 30
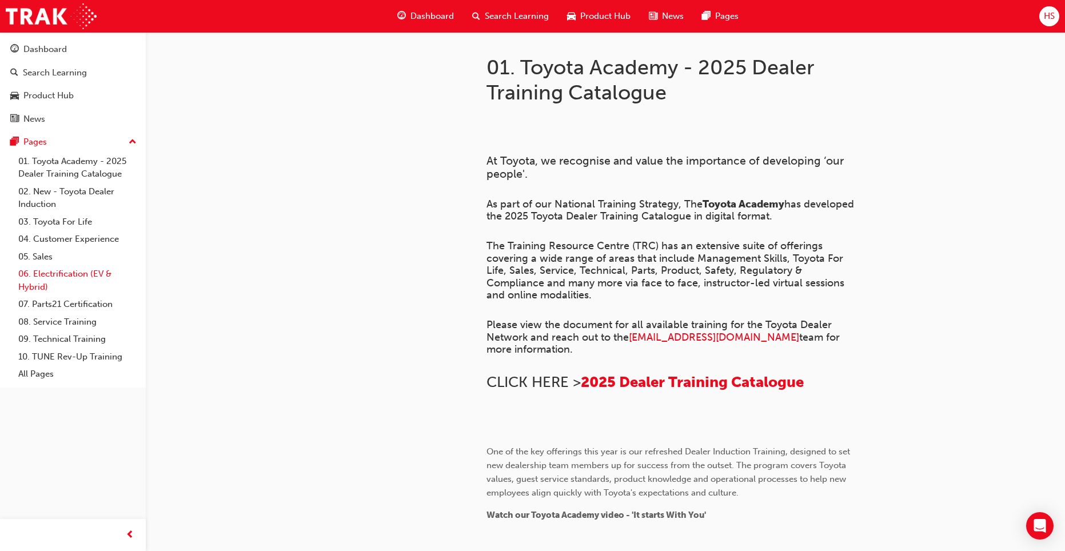
click at [83, 277] on link "06. Electrification (EV & Hybrid)" at bounding box center [77, 280] width 127 height 30
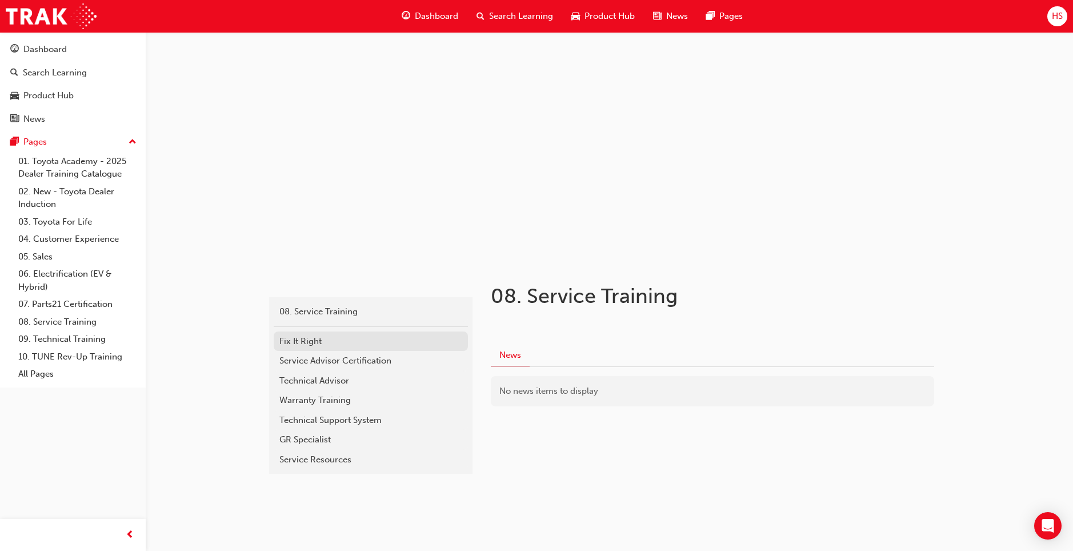
click at [306, 341] on div "Fix It Right" at bounding box center [370, 341] width 183 height 13
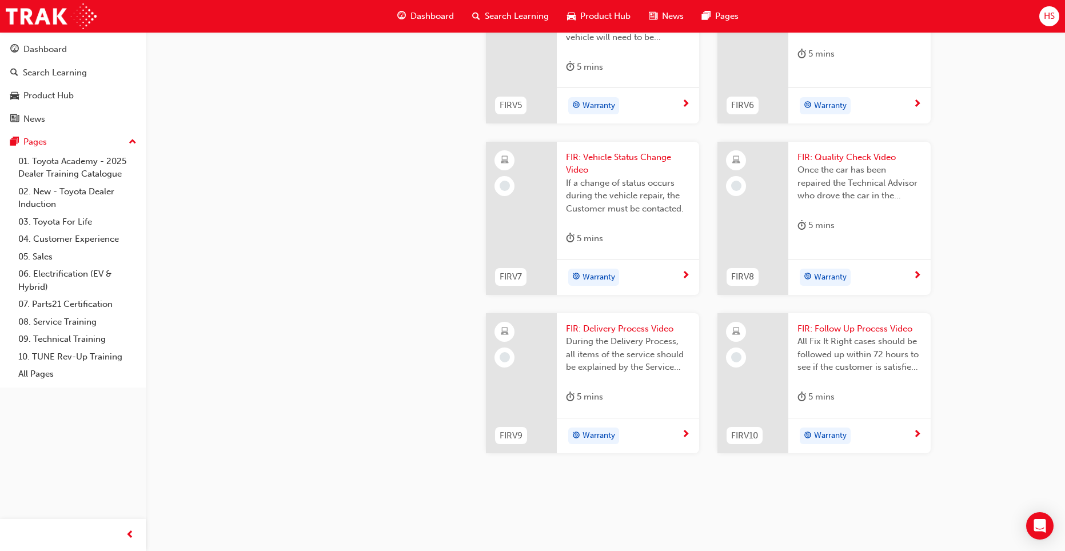
scroll to position [944, 0]
